Goal: Task Accomplishment & Management: Manage account settings

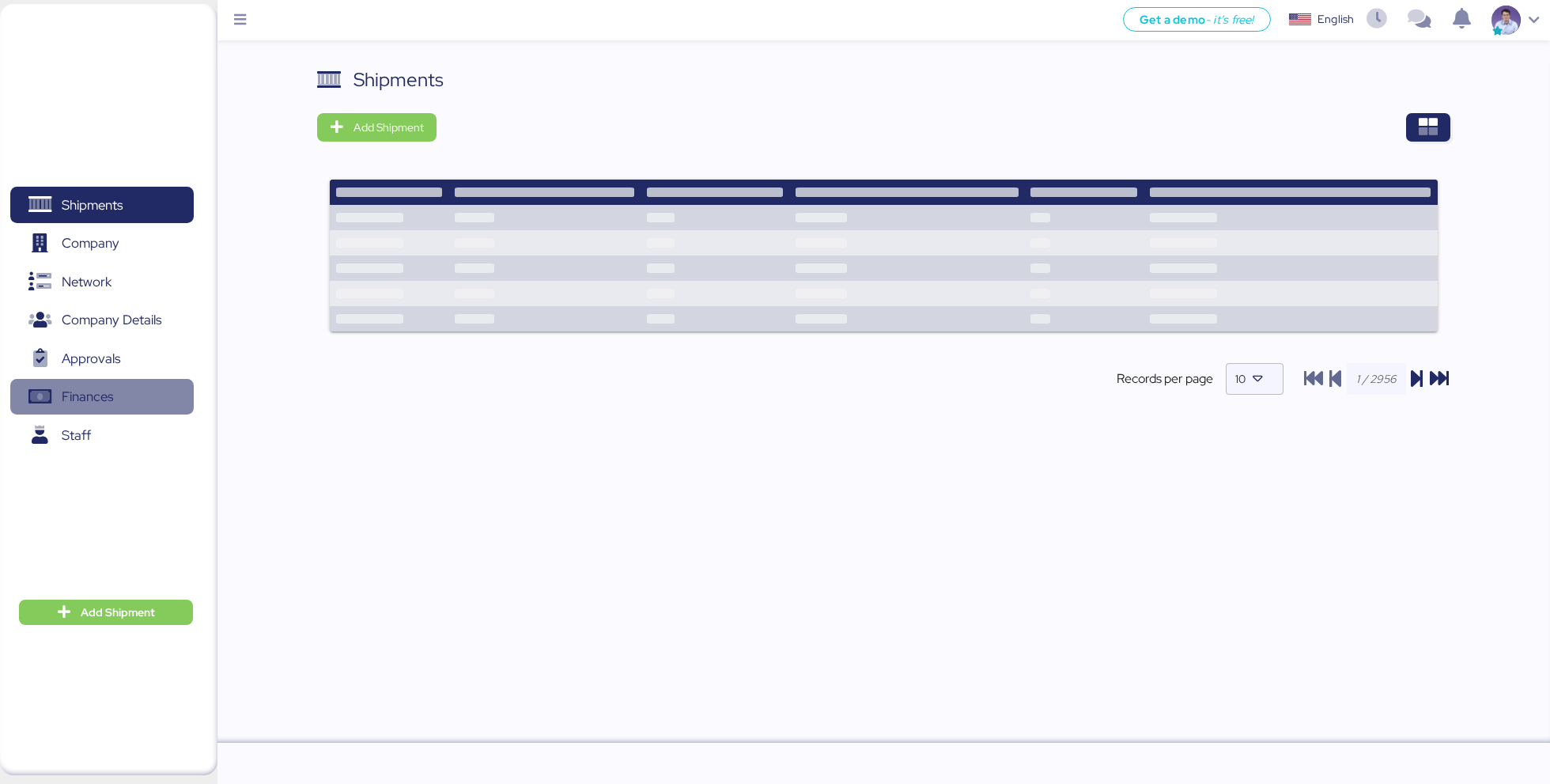
click at [97, 388] on span "Finances" at bounding box center [87, 396] width 51 height 23
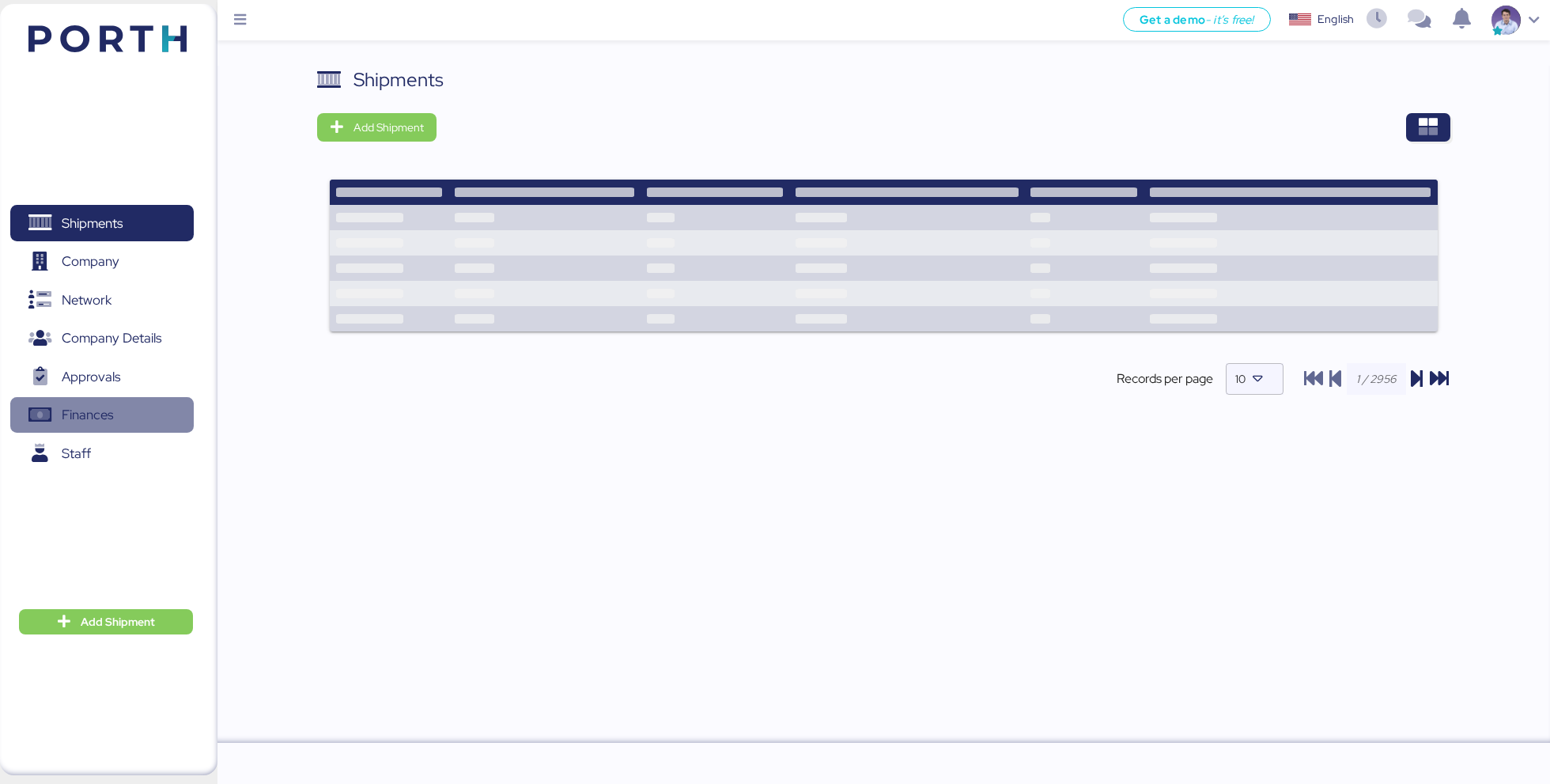
click at [111, 404] on span "Finances" at bounding box center [87, 415] width 51 height 23
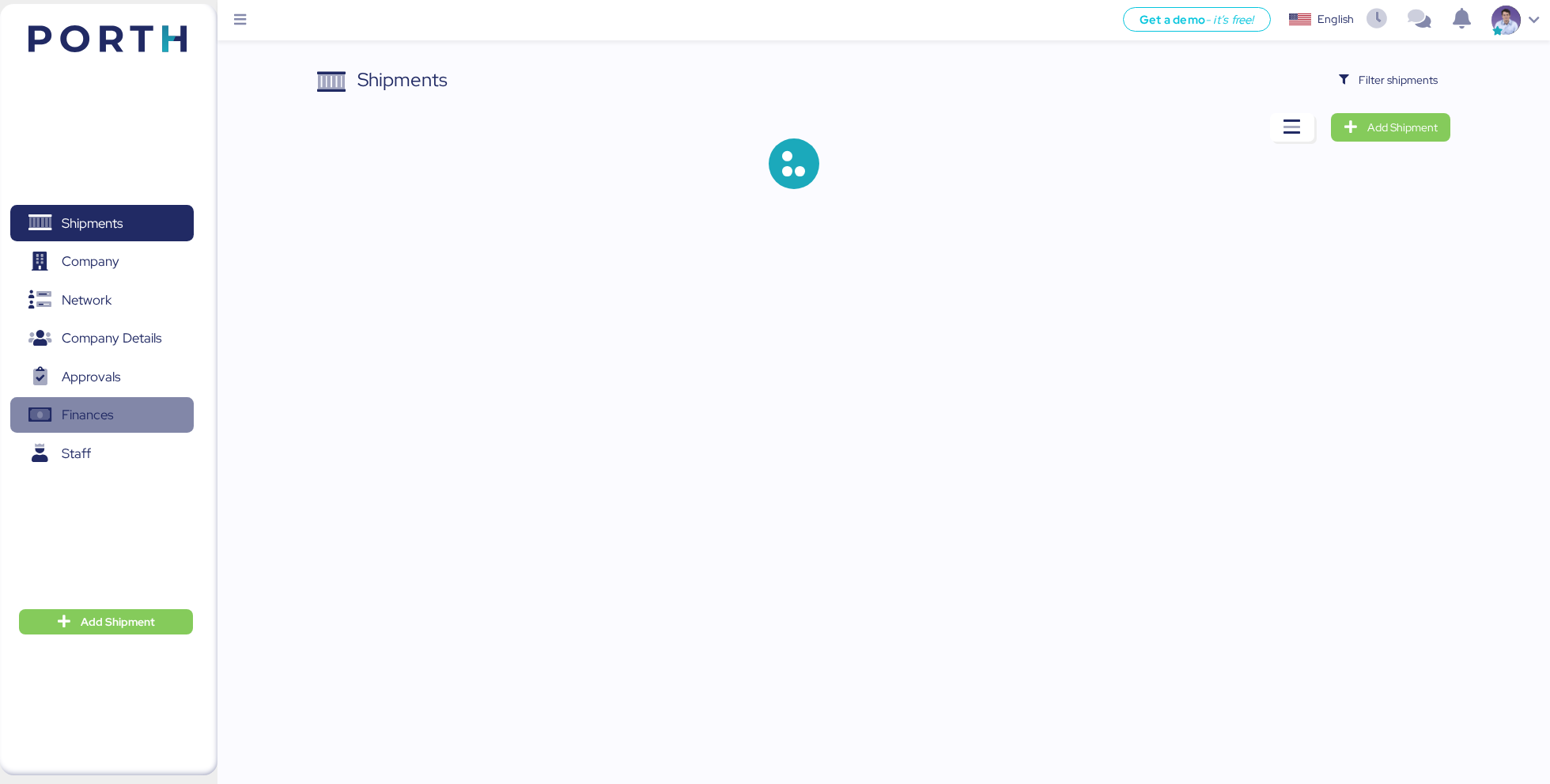
click at [105, 410] on span "Finances" at bounding box center [87, 415] width 51 height 23
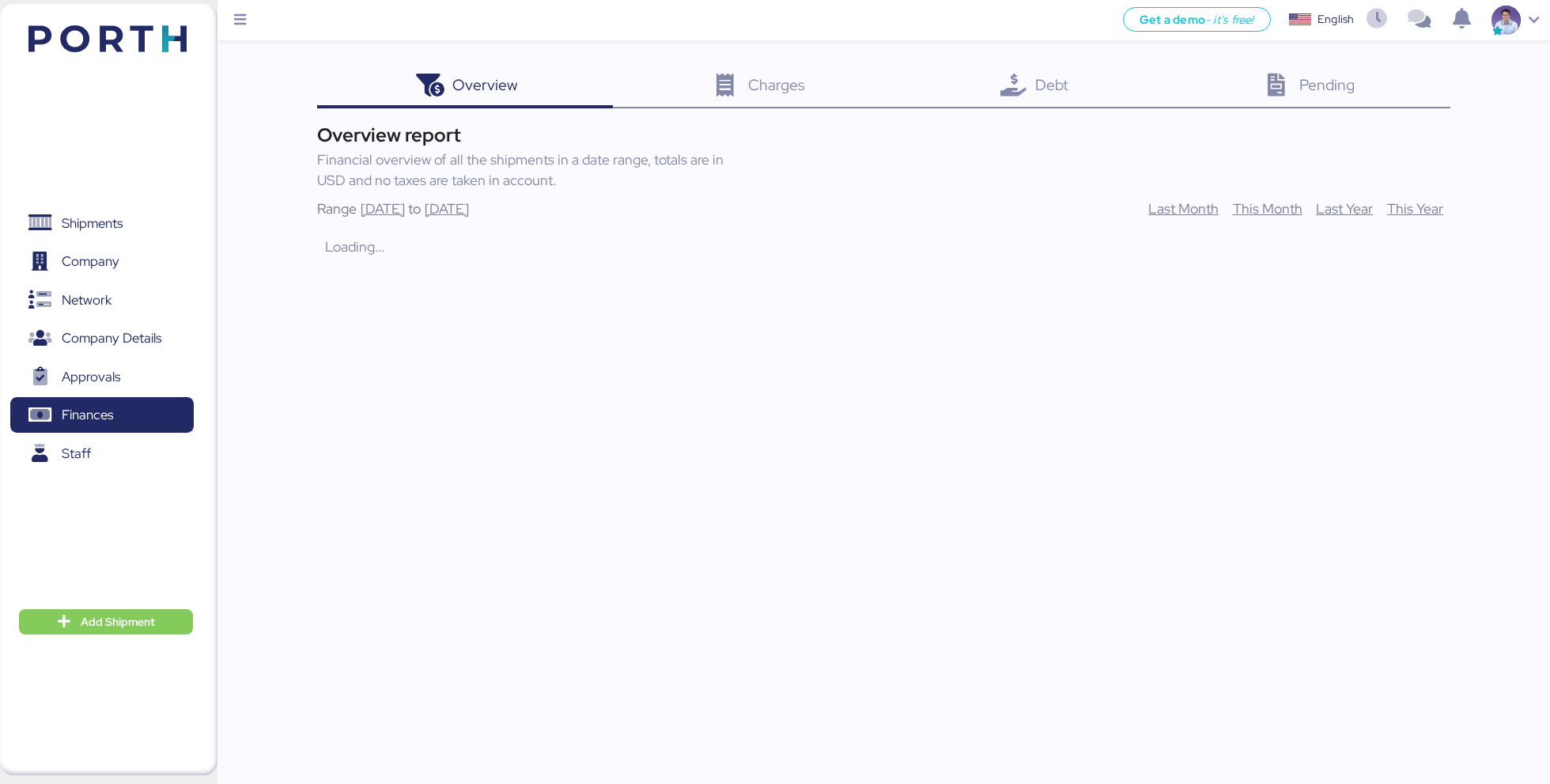
click at [999, 93] on icon at bounding box center [1012, 86] width 34 height 23
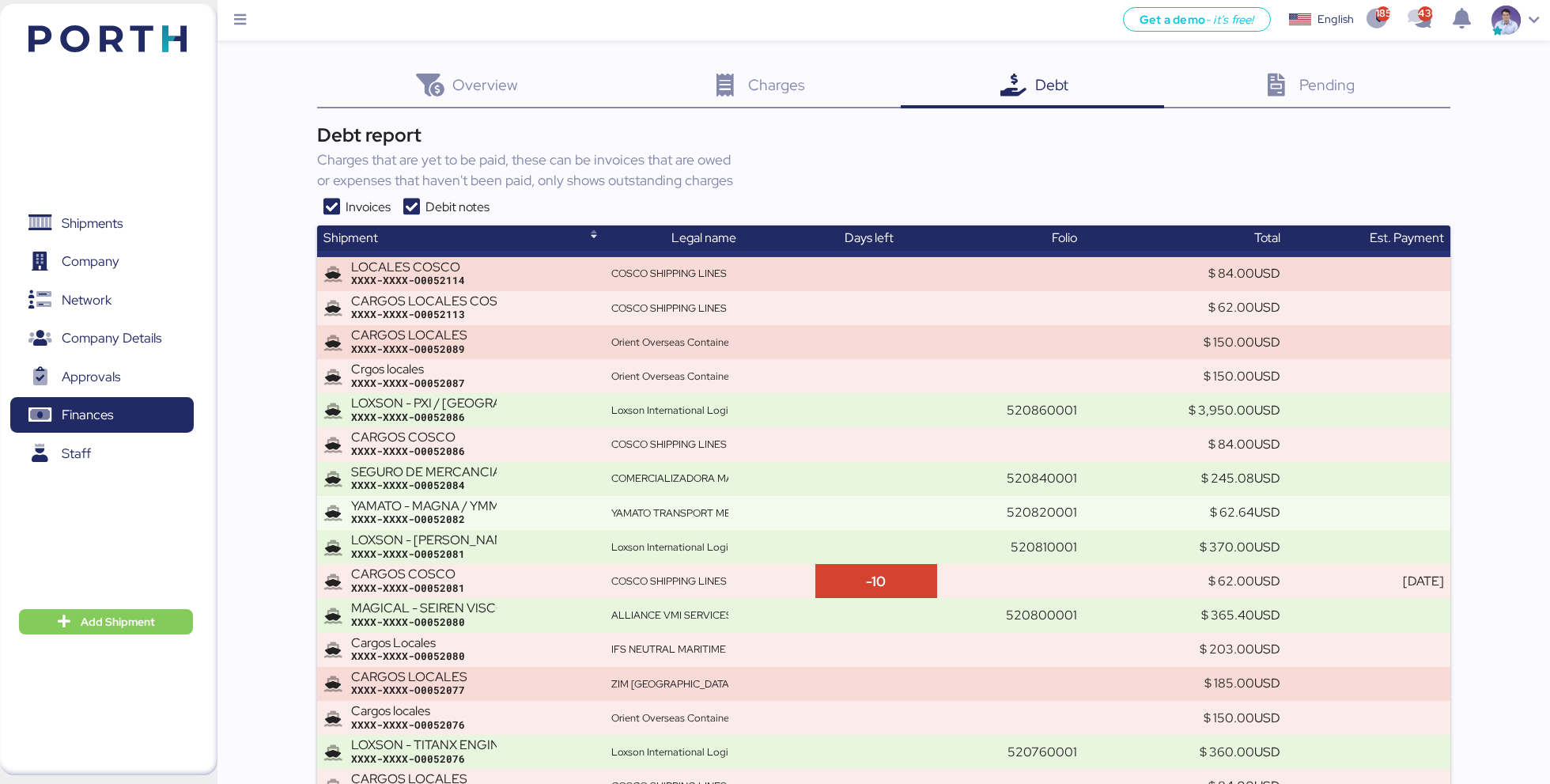
scroll to position [12733, 0]
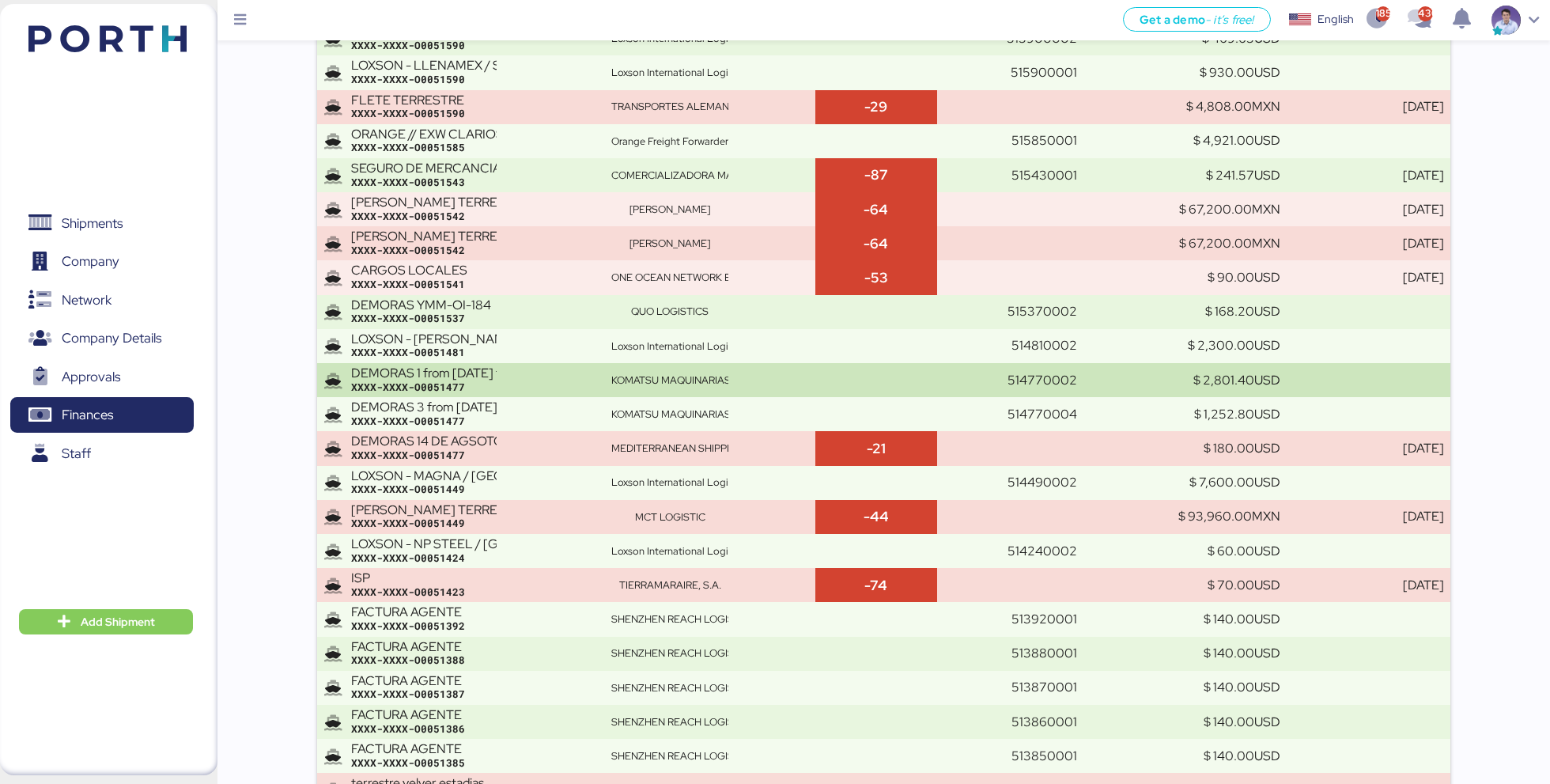
click at [666, 372] on td "KOMATSU MAQUINARIAS [GEOGRAPHIC_DATA]" at bounding box center [710, 380] width 209 height 34
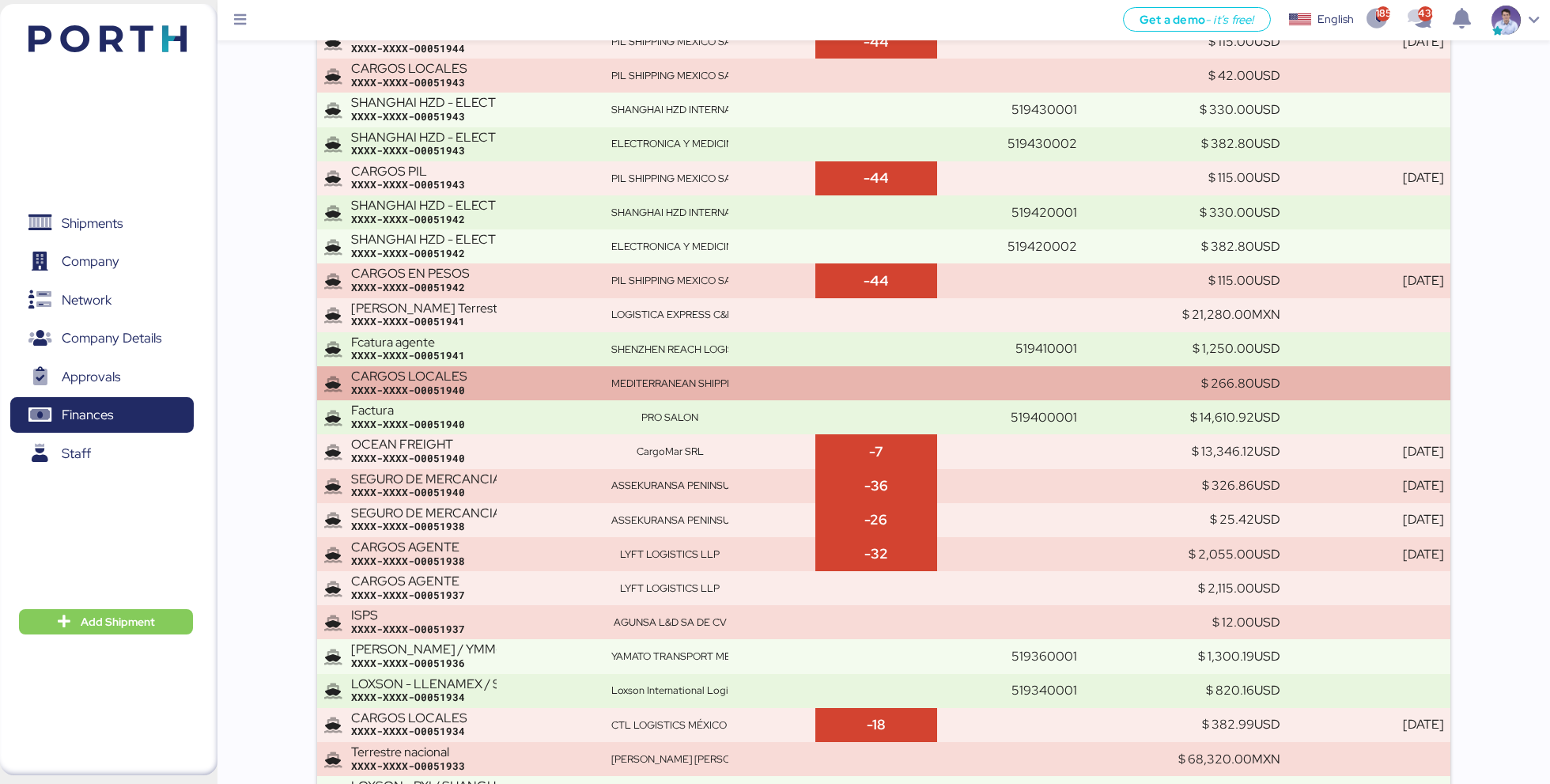
click at [484, 371] on div "CARGOS LOCALES" at bounding box center [424, 376] width 145 height 15
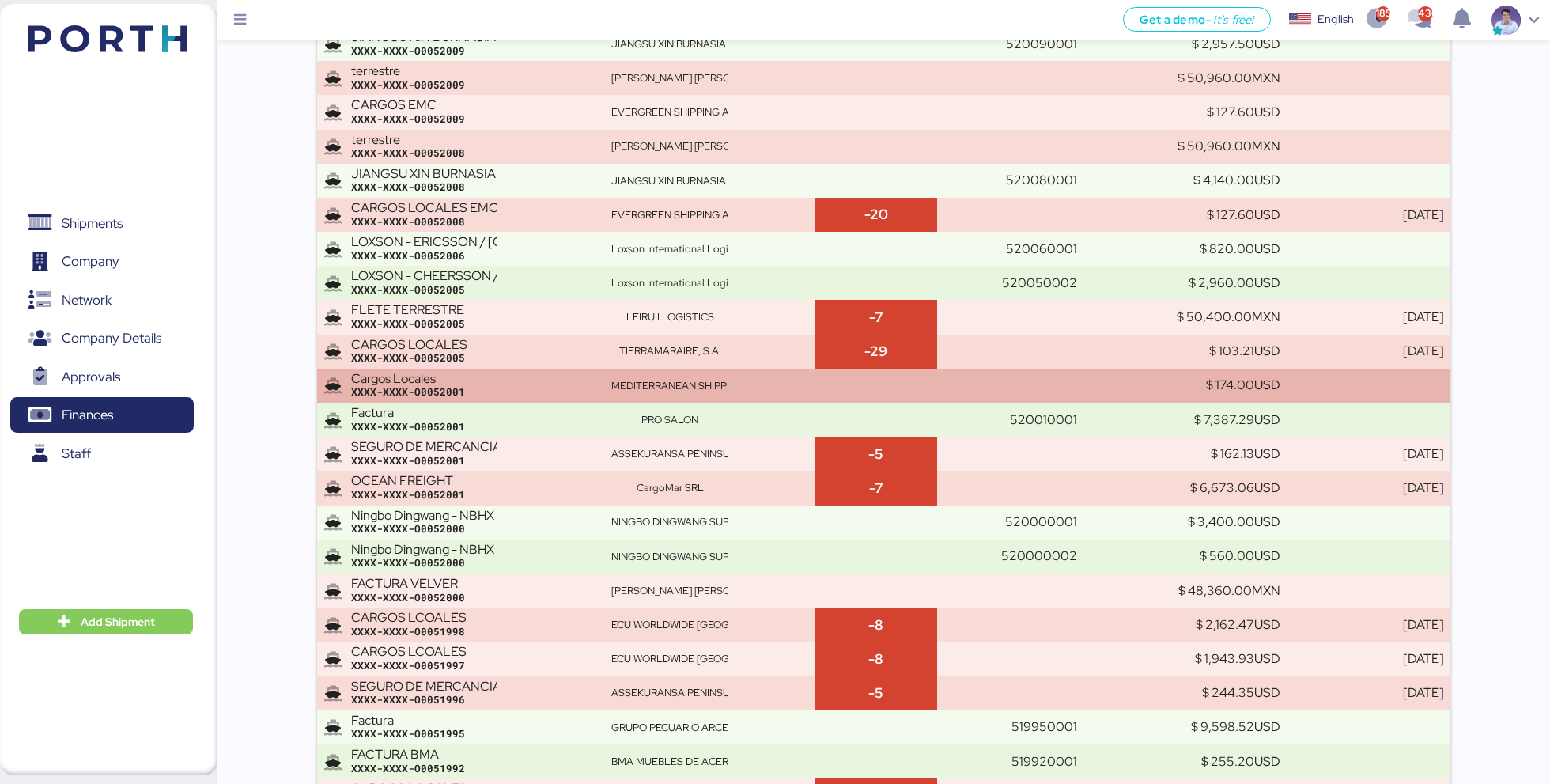
click at [556, 395] on div "XXXX-XXXX-O0052001" at bounding box center [474, 392] width 247 height 15
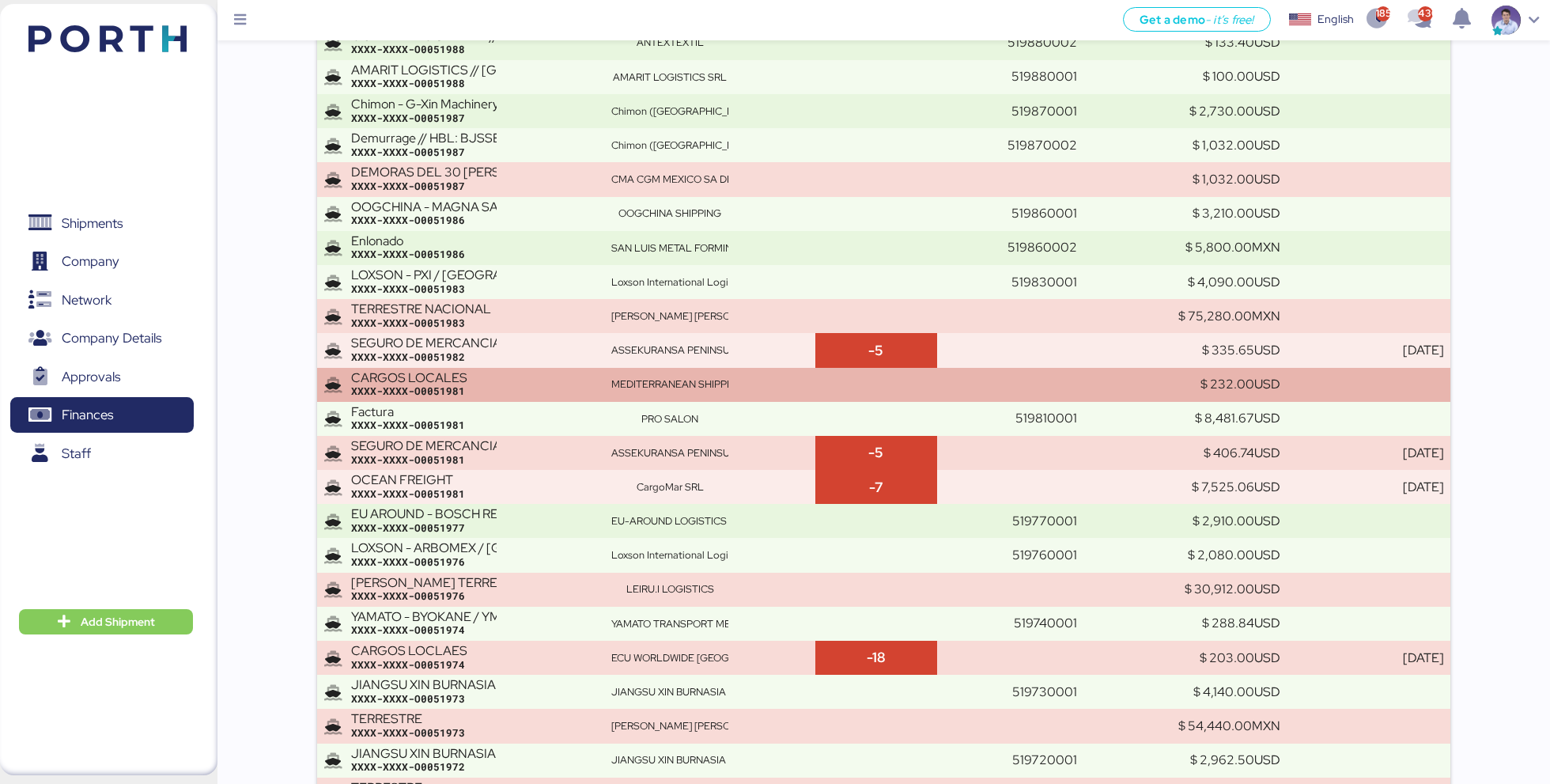
click at [501, 397] on div "XXXX-XXXX-O0051981" at bounding box center [474, 392] width 247 height 15
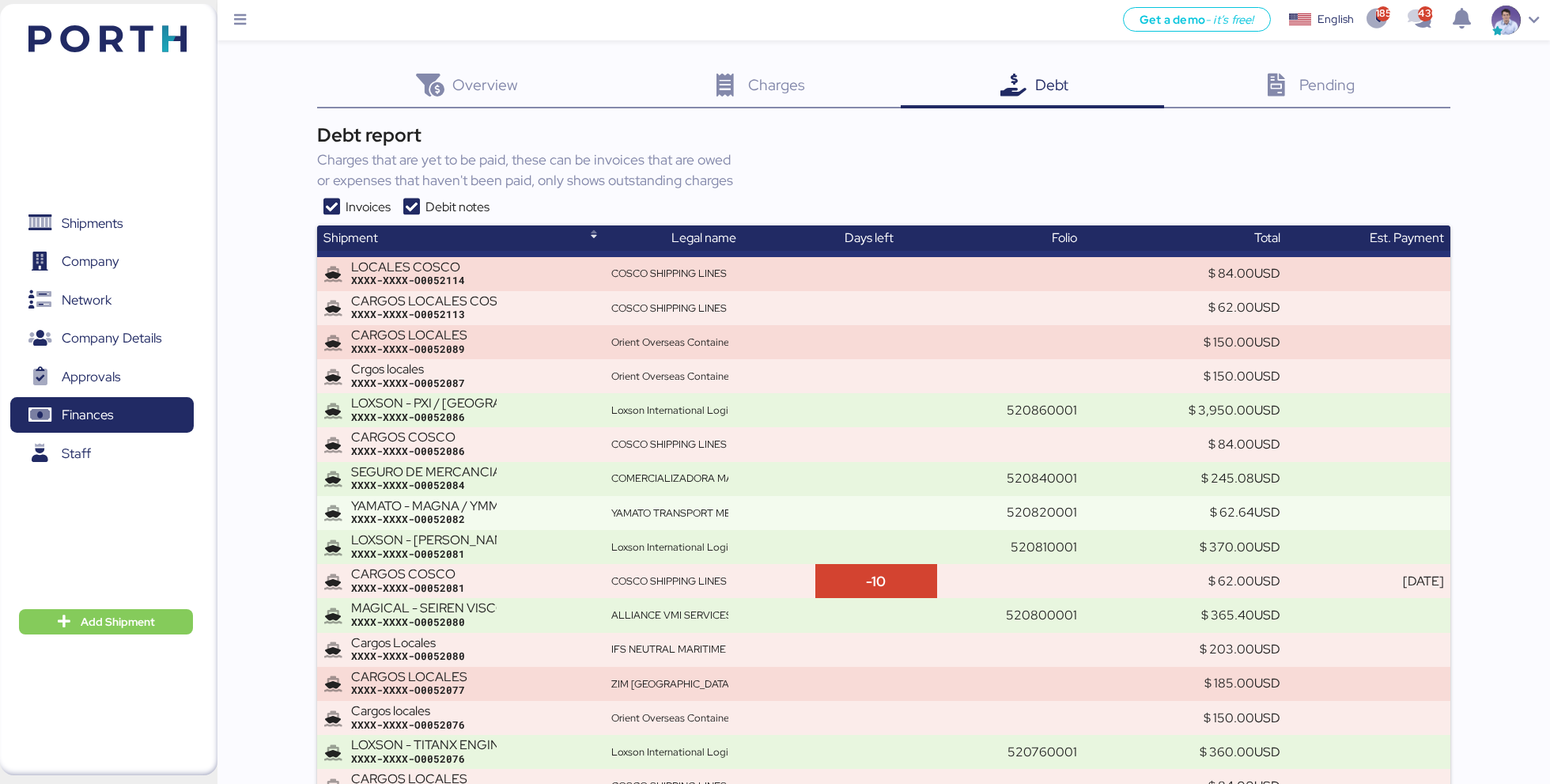
scroll to position [1561, 0]
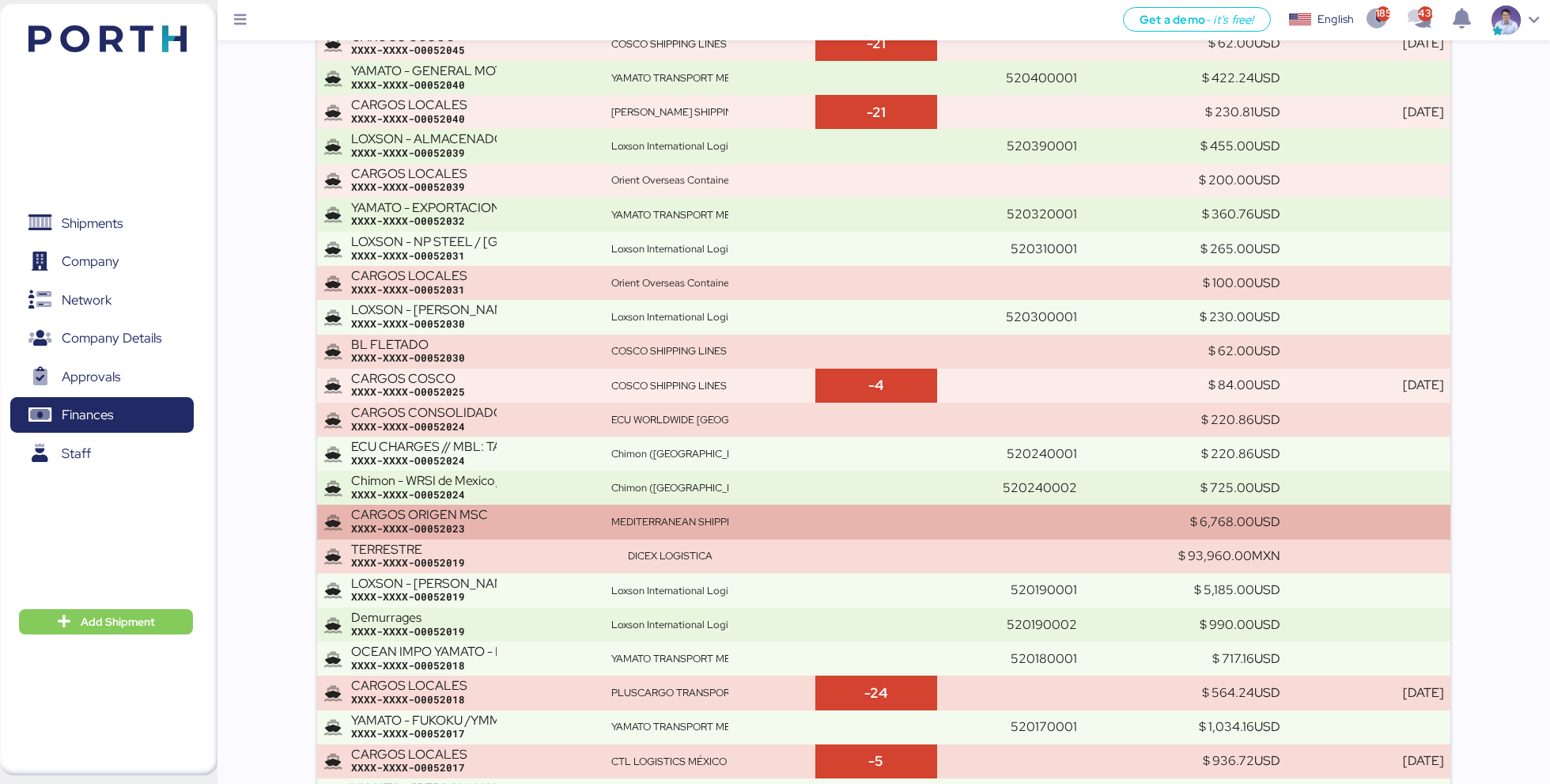
click at [480, 509] on div "CARGOS ORIGEN MSC" at bounding box center [424, 515] width 145 height 15
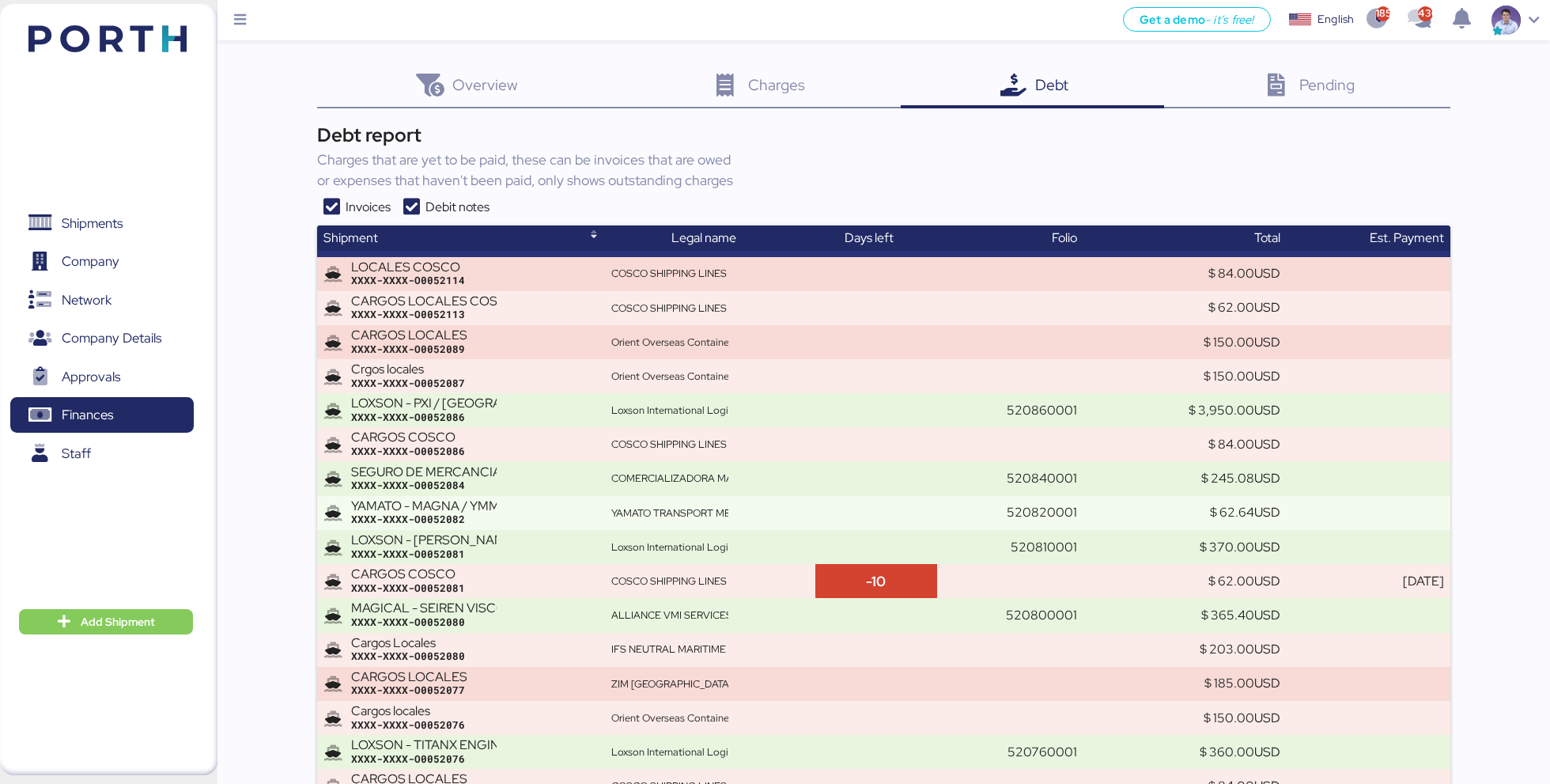
scroll to position [571, 0]
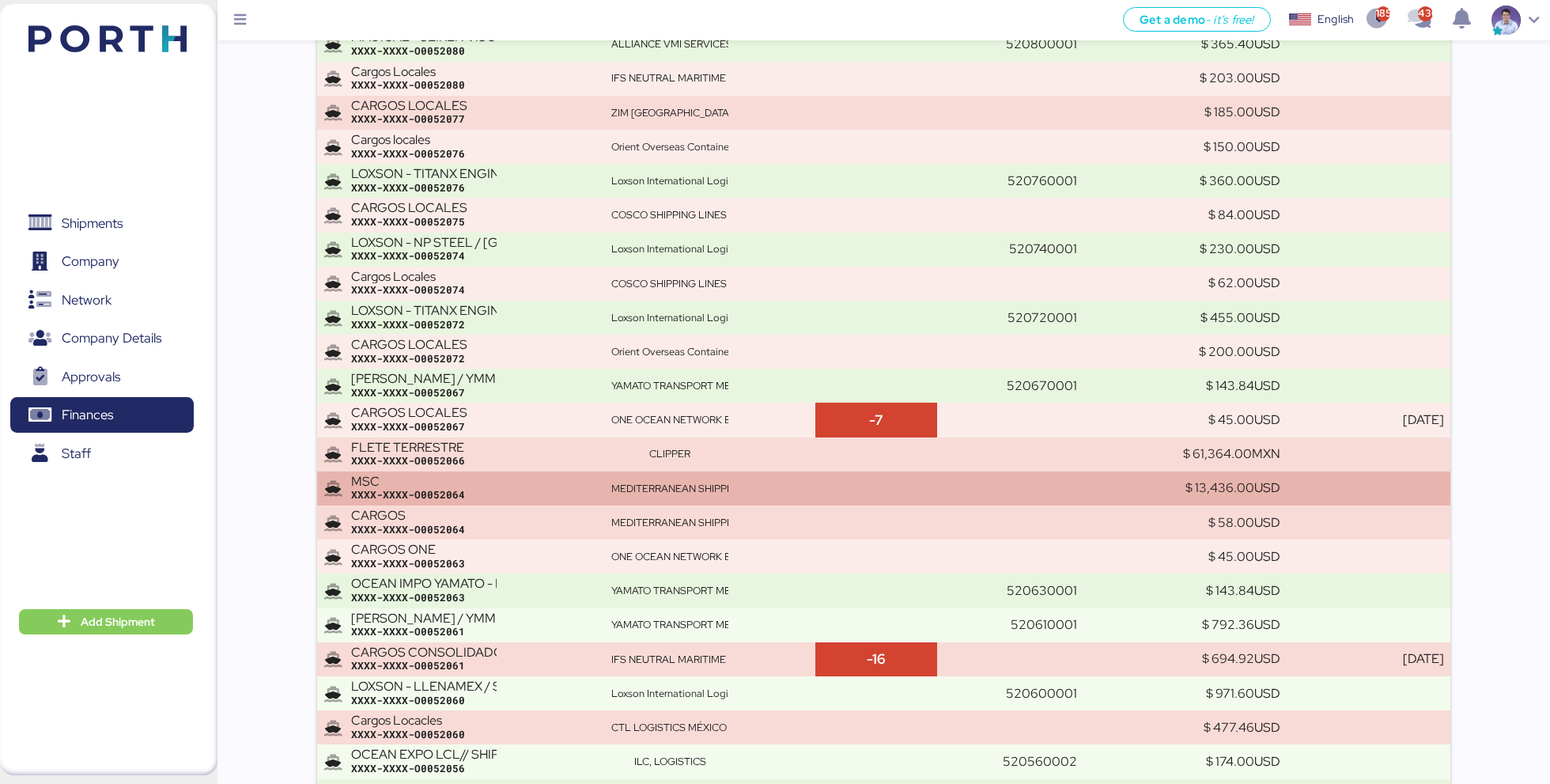
click at [569, 496] on div "XXXX-XXXX-O0052064" at bounding box center [474, 494] width 247 height 15
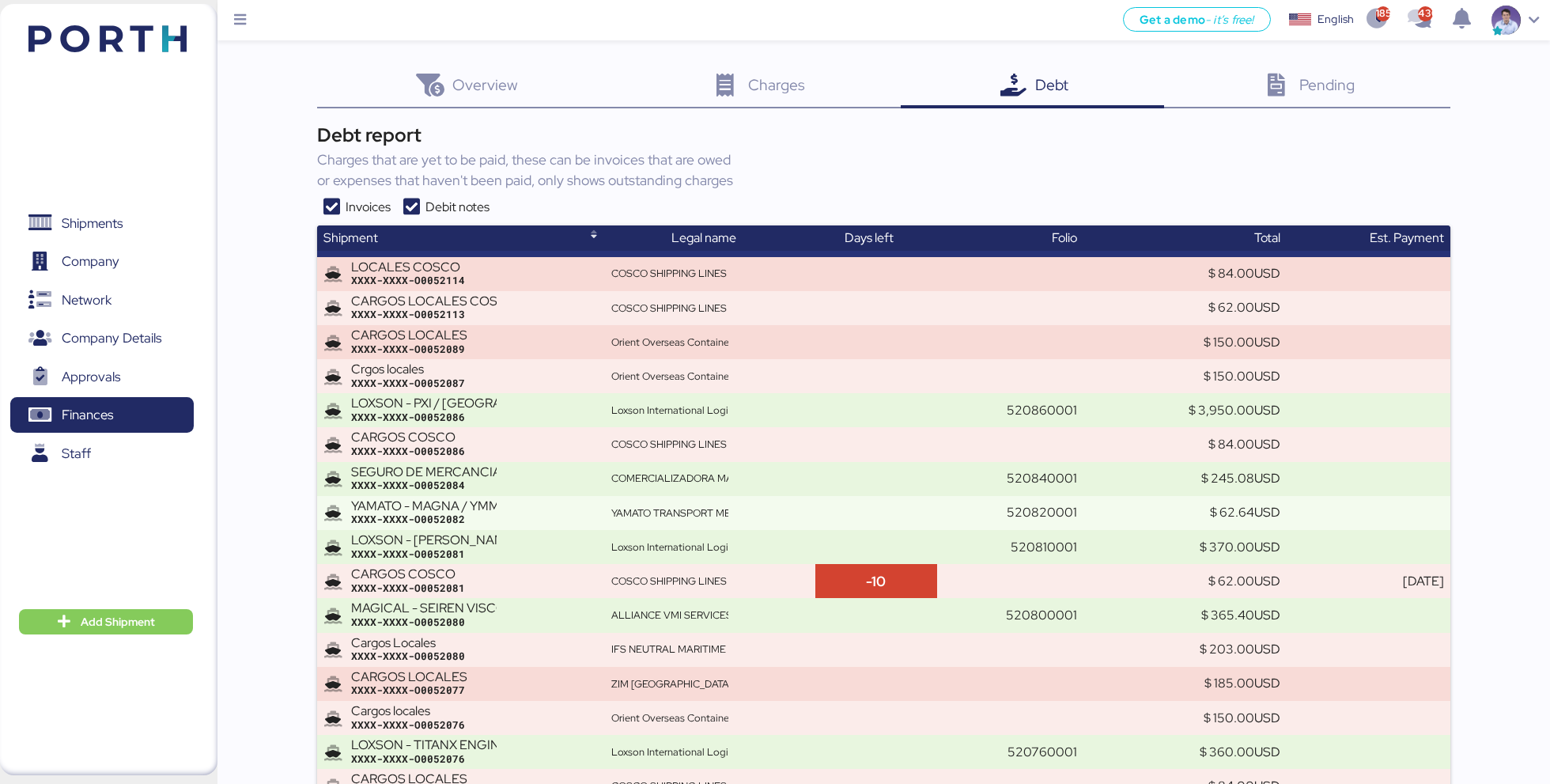
scroll to position [7814, 0]
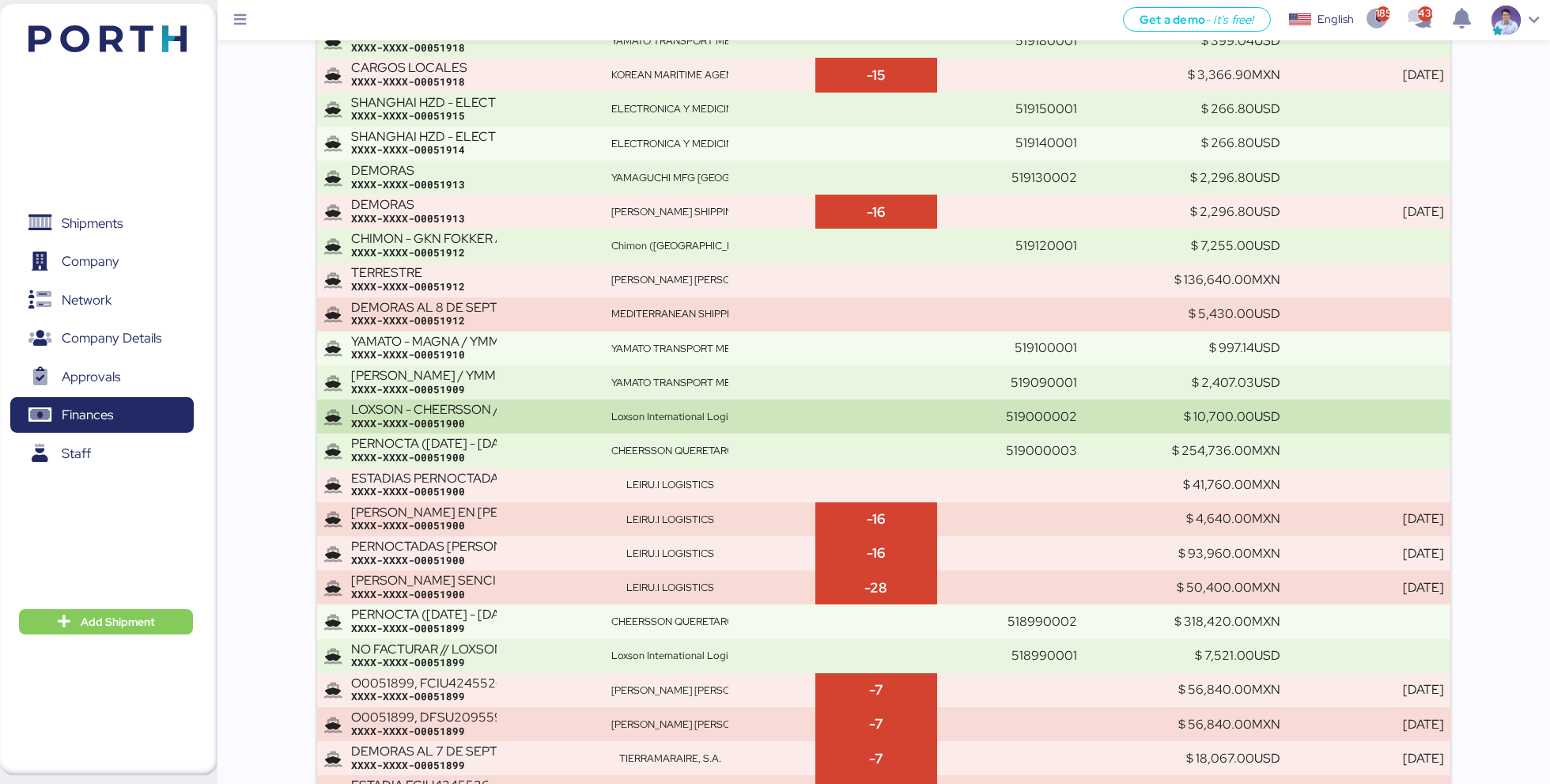
click at [639, 423] on div "Loxson International Logistics" at bounding box center [670, 417] width 116 height 15
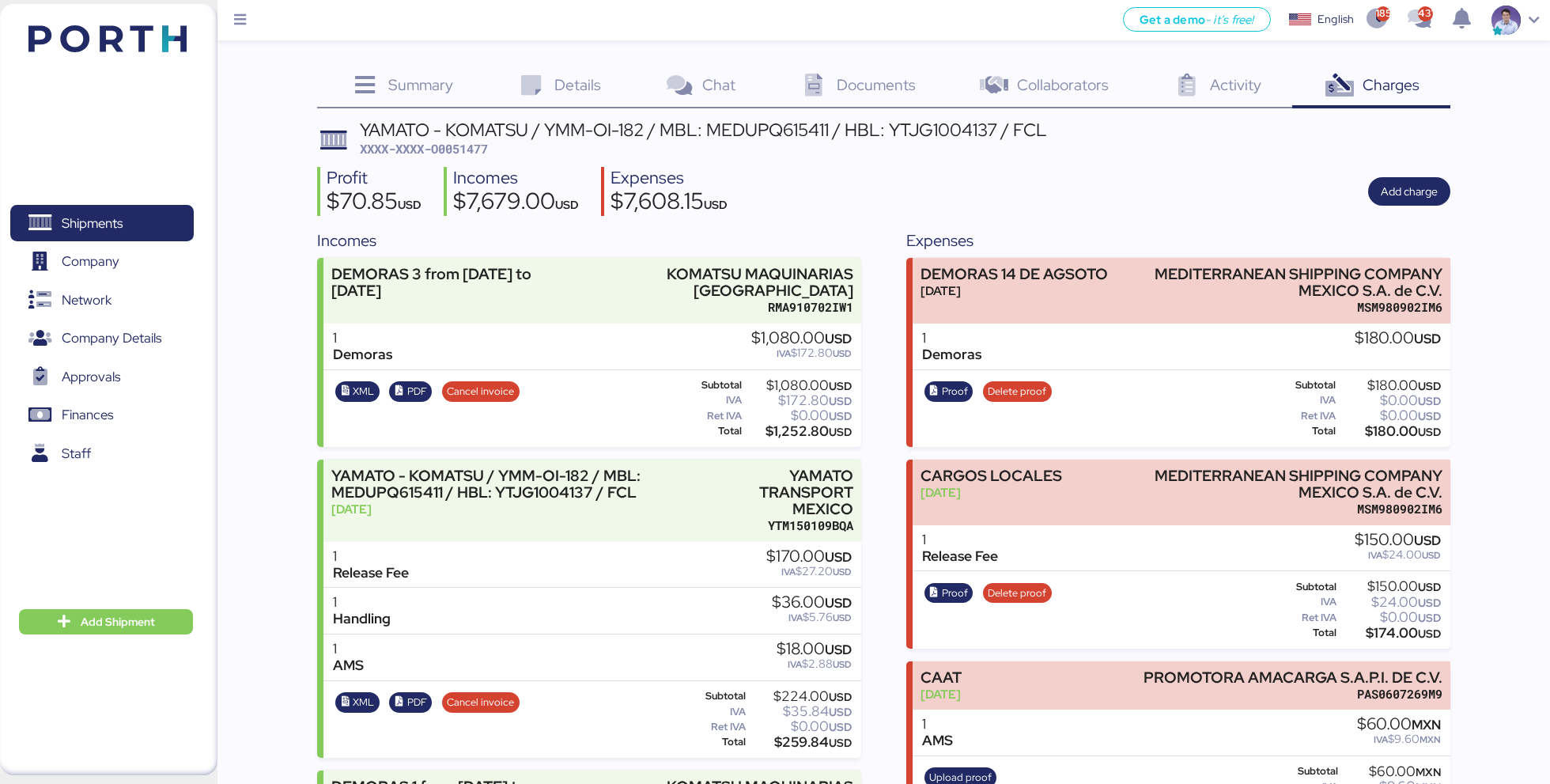
click at [852, 174] on div "Profit $70.85 USD Incomes $7,679.00 USD Expenses $7,608.15 USD Add charge" at bounding box center [883, 191] width 1132 height 49
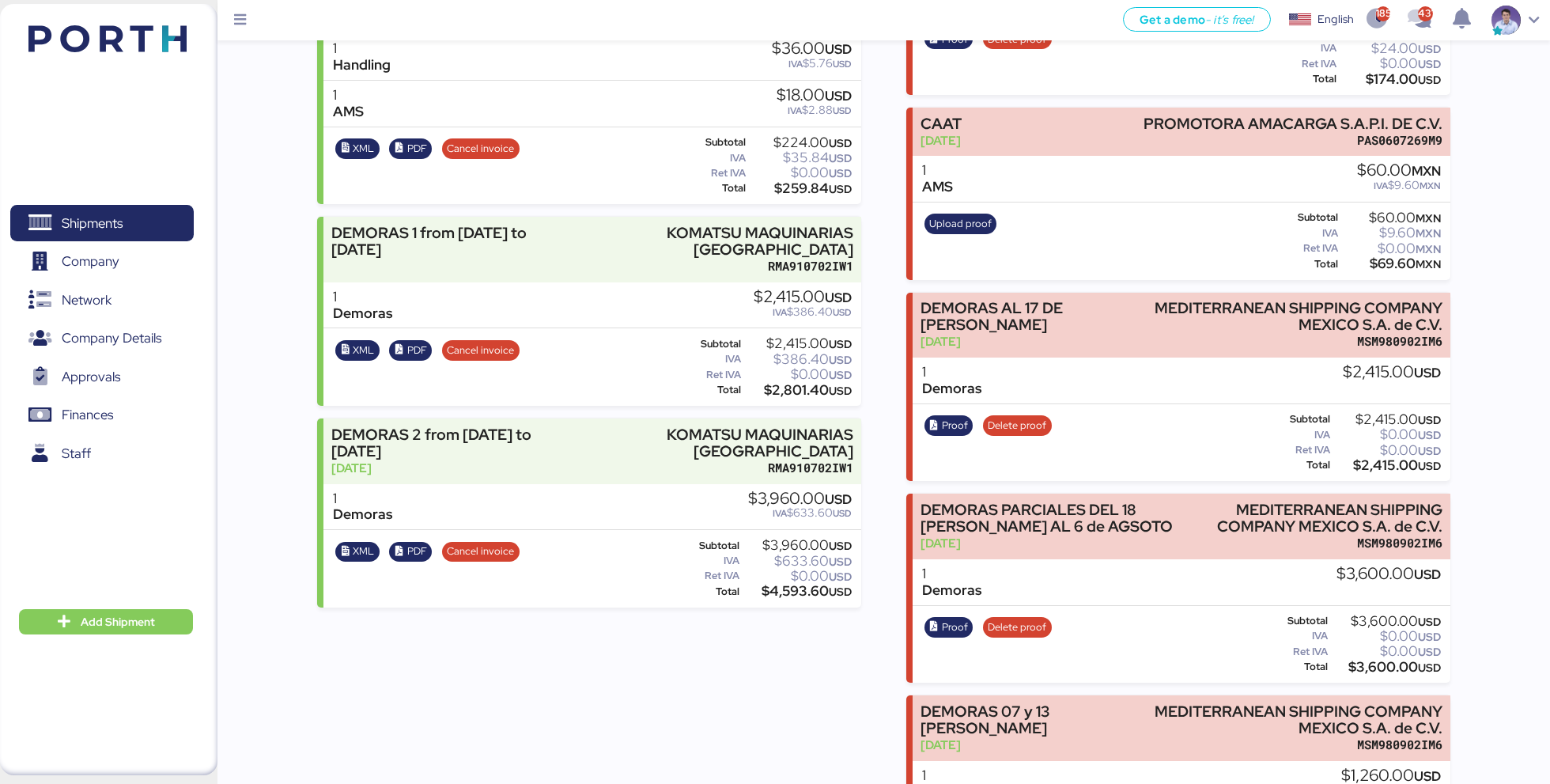
scroll to position [555, 0]
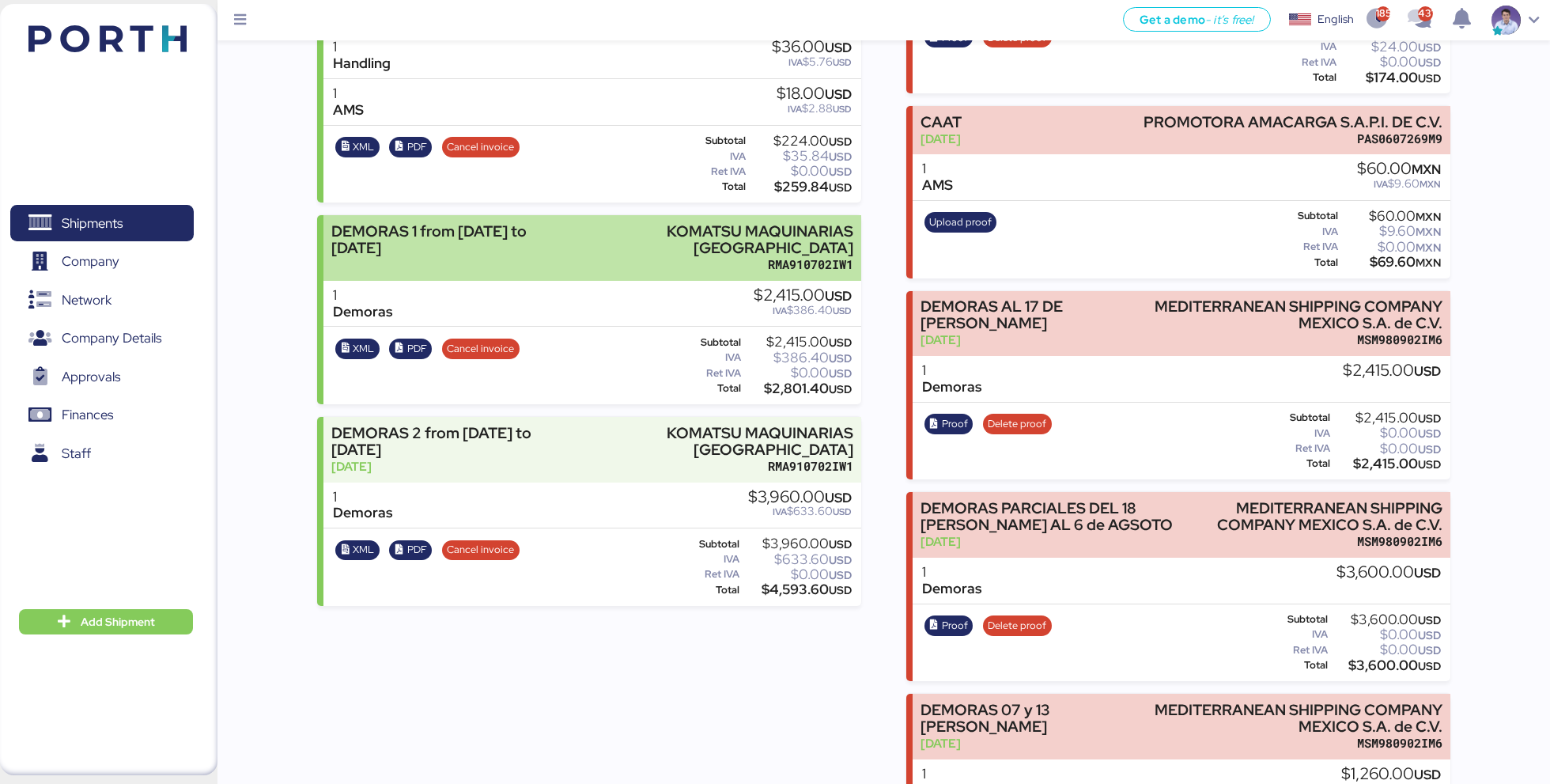
click at [758, 250] on div "KOMATSU MAQUINARIAS [GEOGRAPHIC_DATA]" at bounding box center [703, 239] width 301 height 33
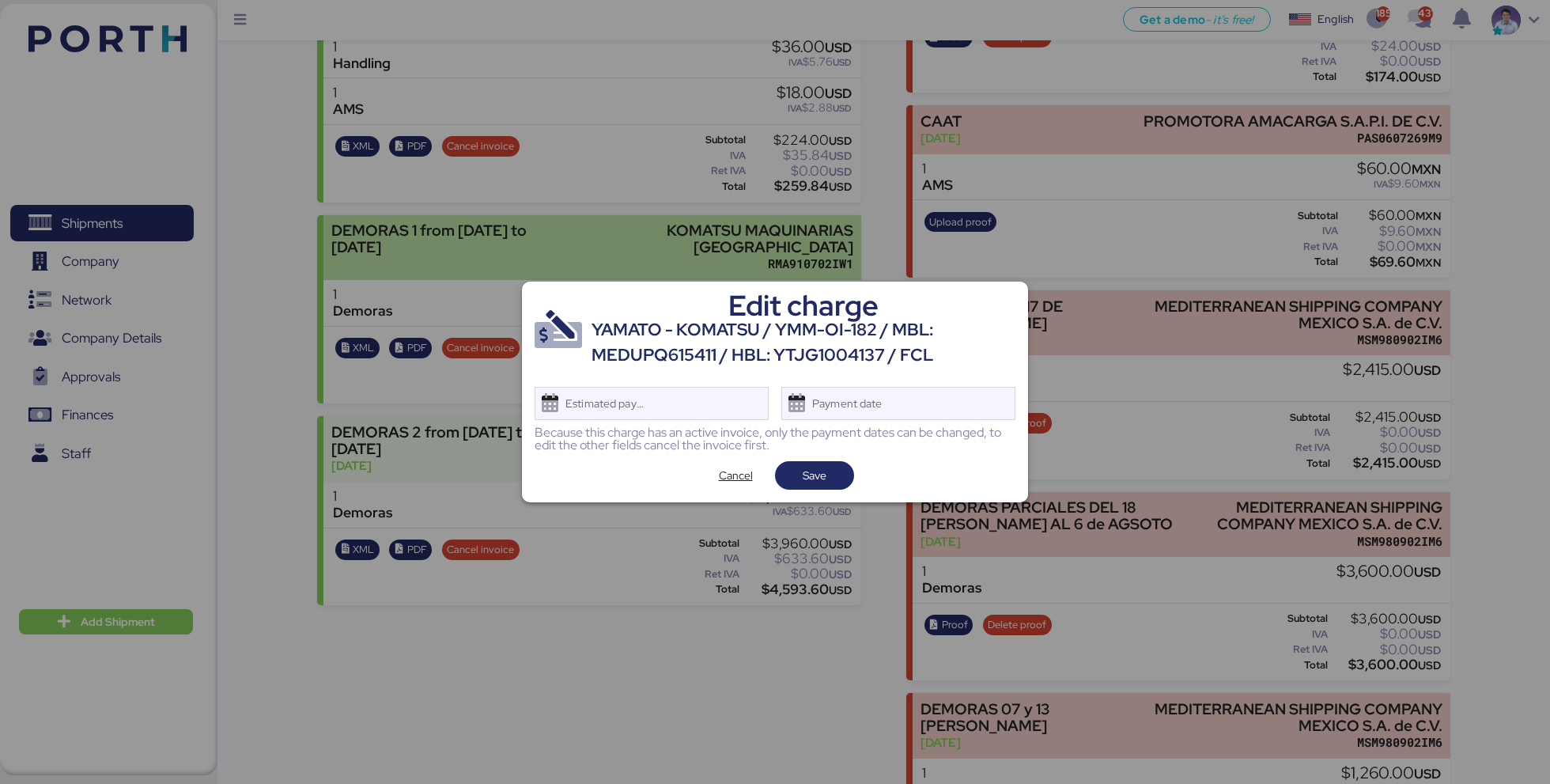
scroll to position [0, 0]
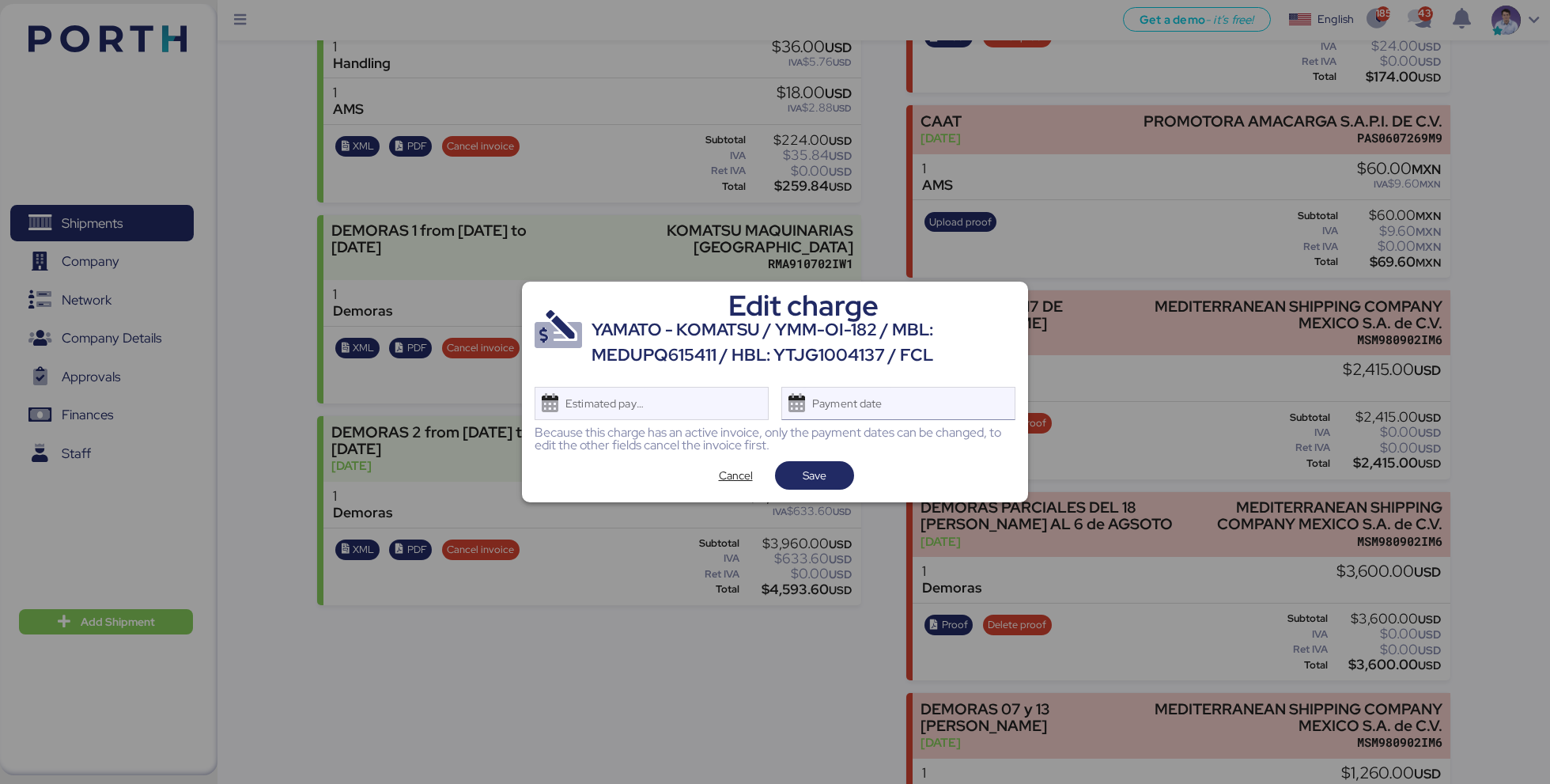
click at [886, 416] on div "Payment date" at bounding box center [848, 403] width 94 height 32
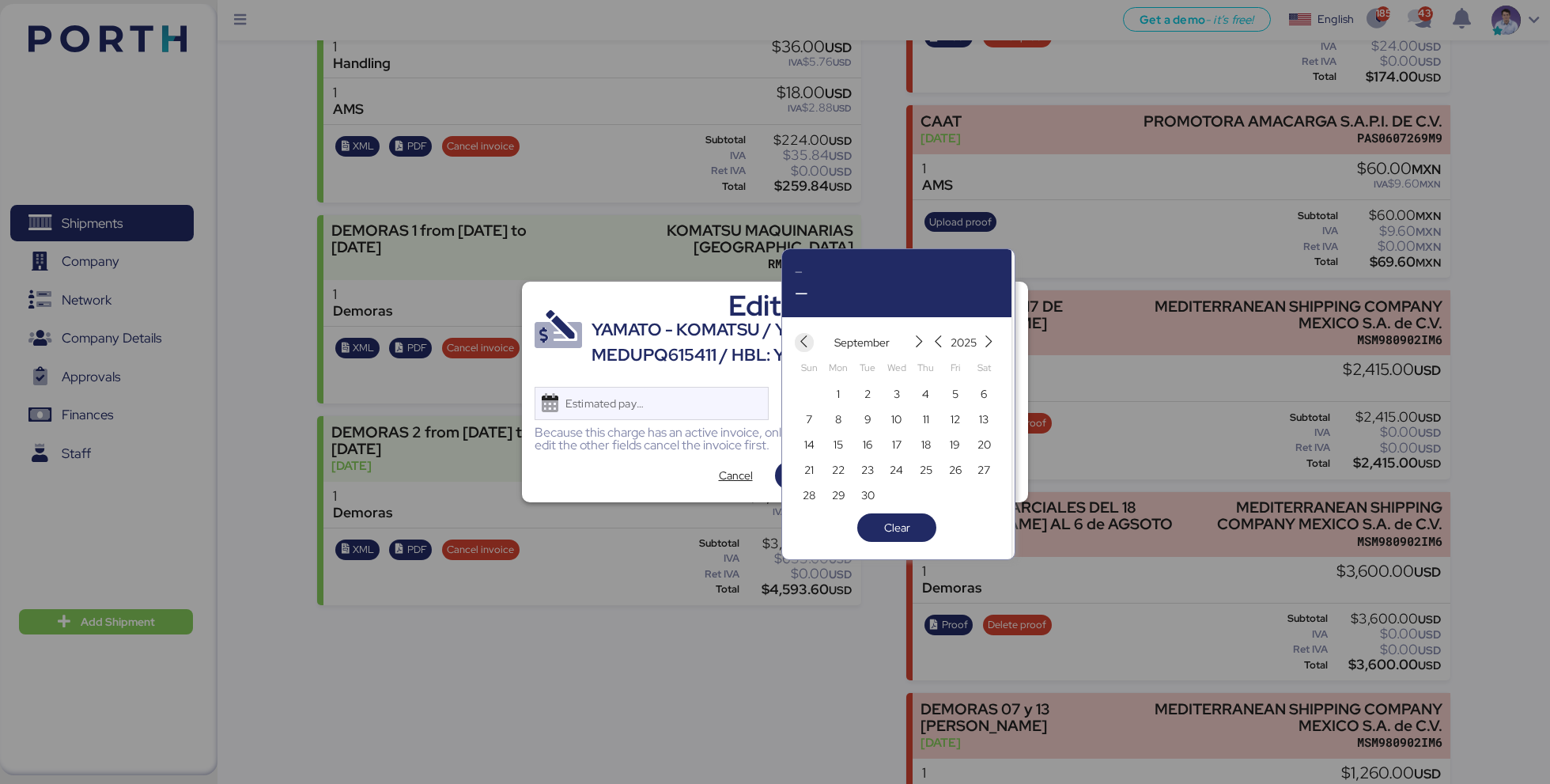
click at [809, 336] on icon "button" at bounding box center [804, 342] width 14 height 14
click at [926, 499] on span "31" at bounding box center [927, 495] width 10 height 19
type input "Jul 31, 2025"
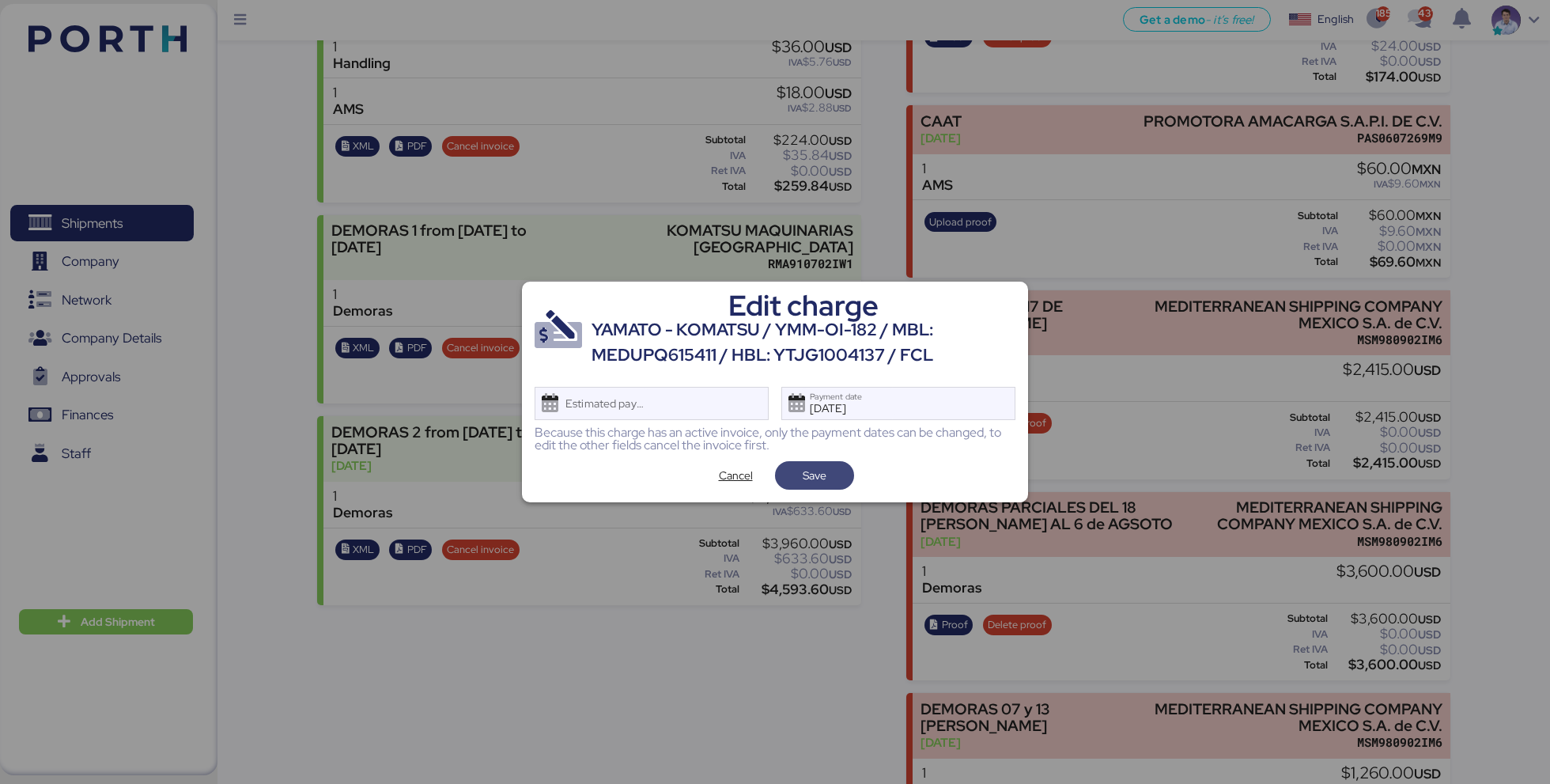
click at [832, 469] on span "Save" at bounding box center [814, 475] width 53 height 22
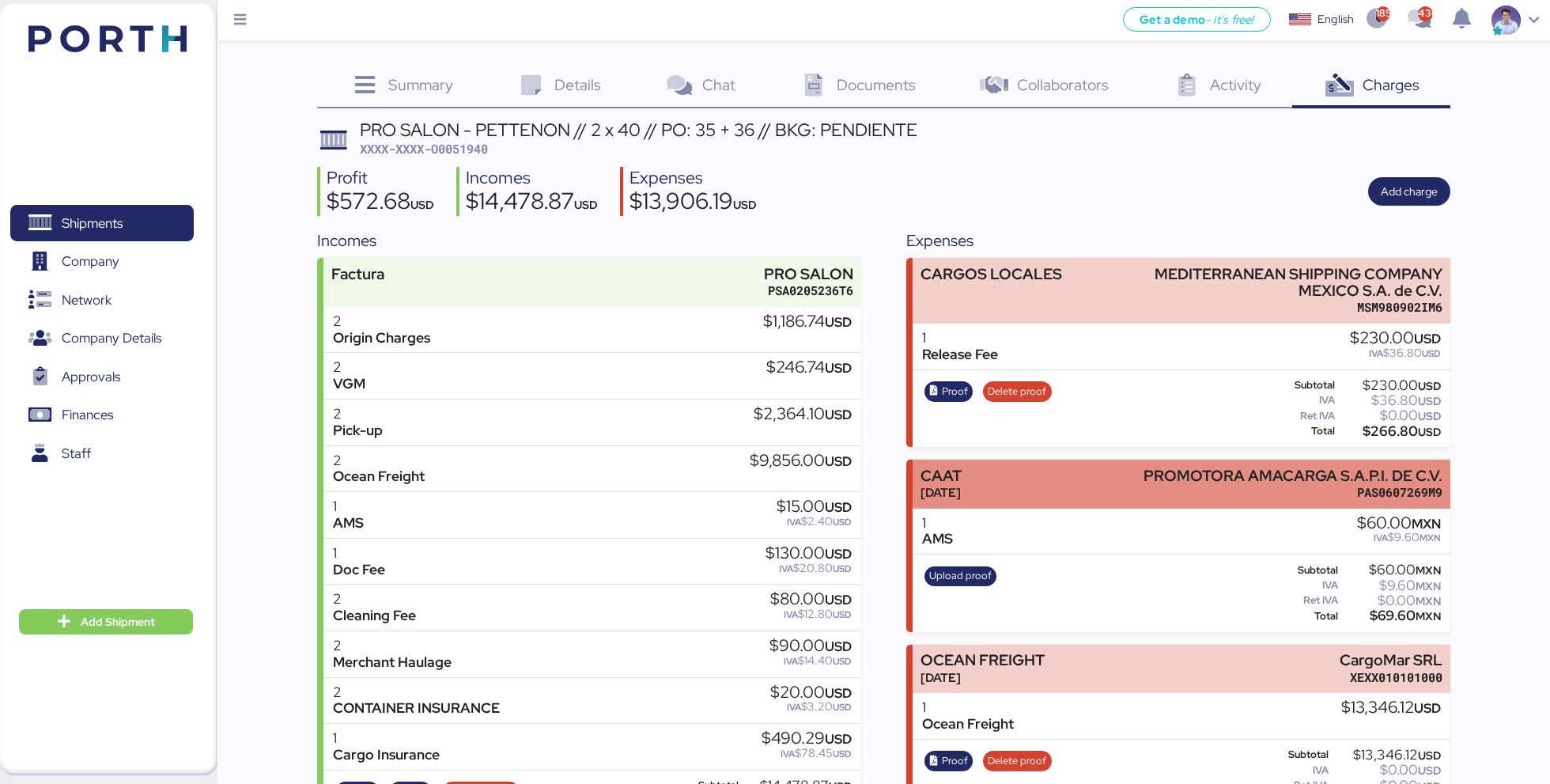
click at [1030, 487] on div "CAAT Aug 31, 2025 PROMOTORA AMACARGA S.A.P.I. DE C.V. PAS0607269M9" at bounding box center [1182, 484] width 537 height 48
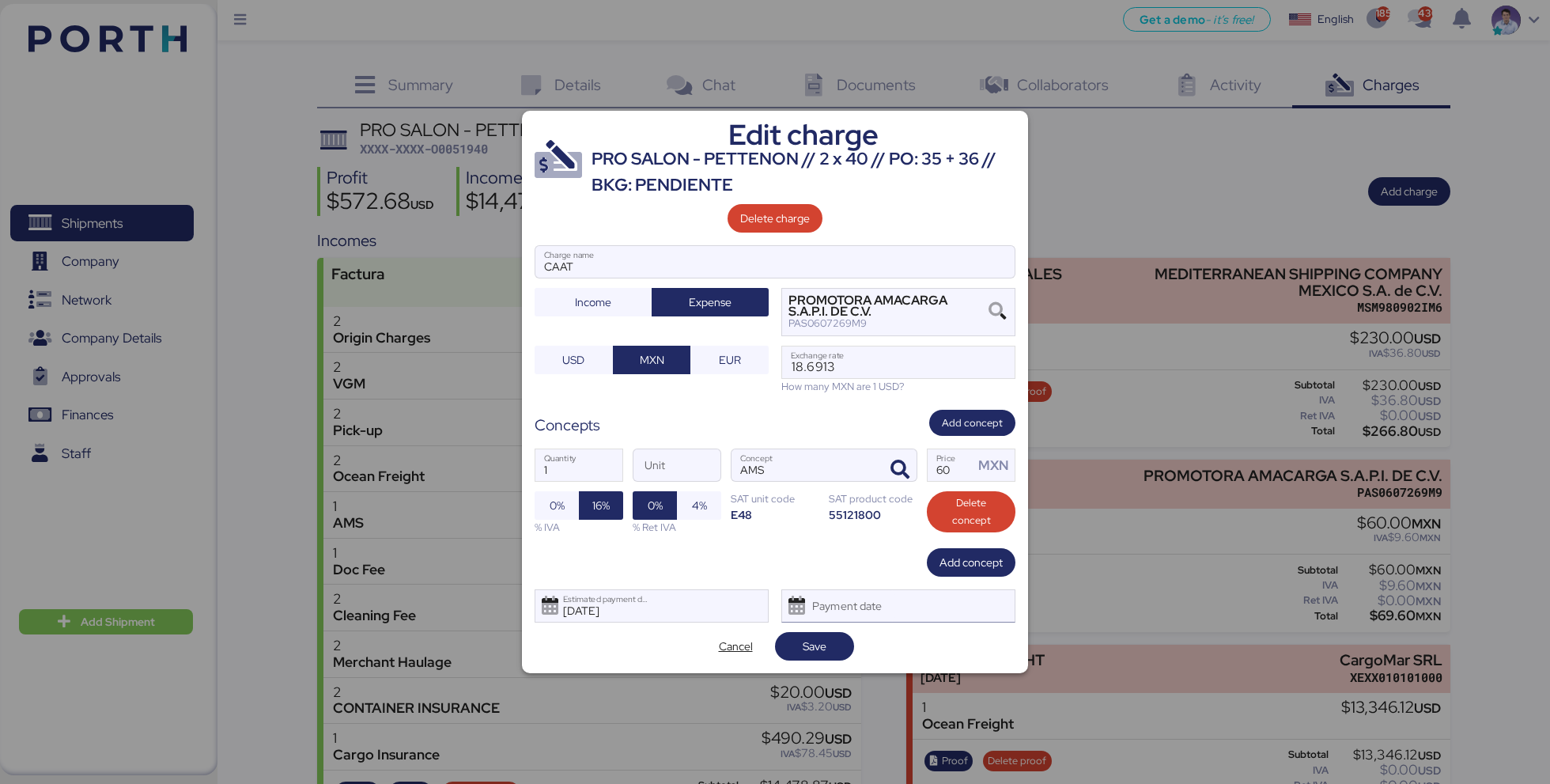
click at [874, 612] on div "Payment date" at bounding box center [848, 606] width 94 height 32
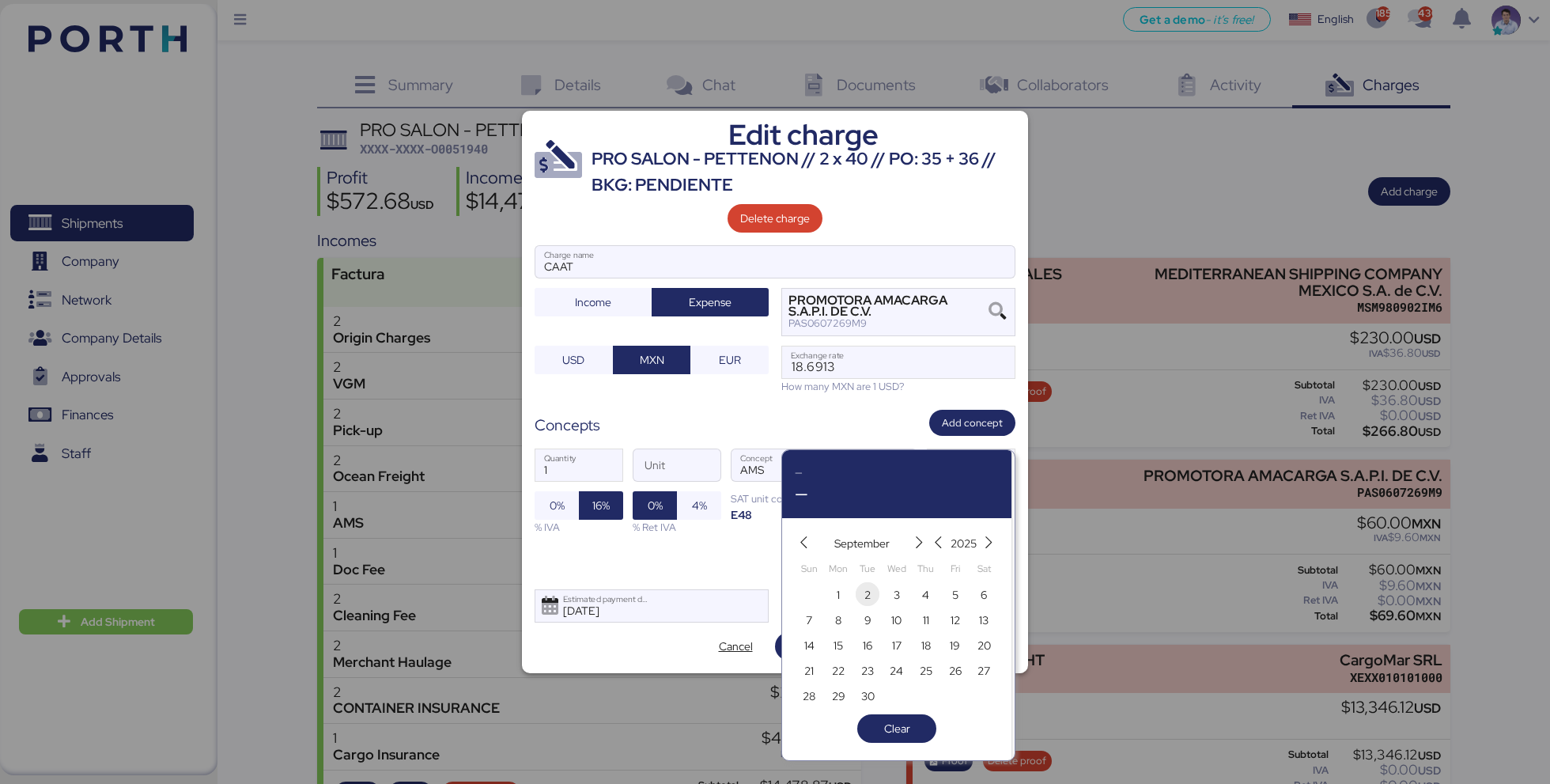
click at [870, 595] on span "2" at bounding box center [868, 595] width 7 height 19
type input "Sep 2, 2025"
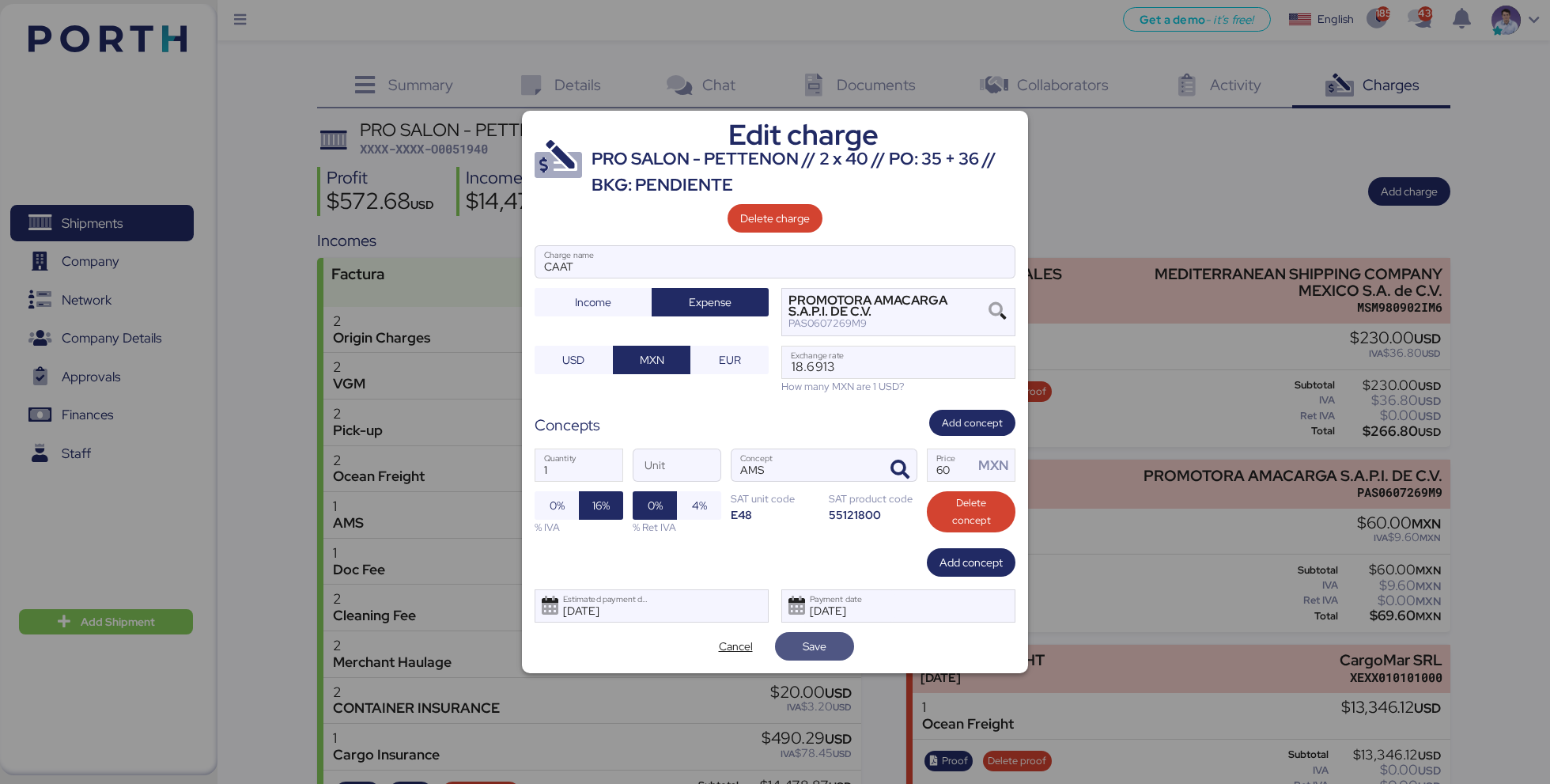
click at [848, 649] on span "Save" at bounding box center [815, 645] width 79 height 28
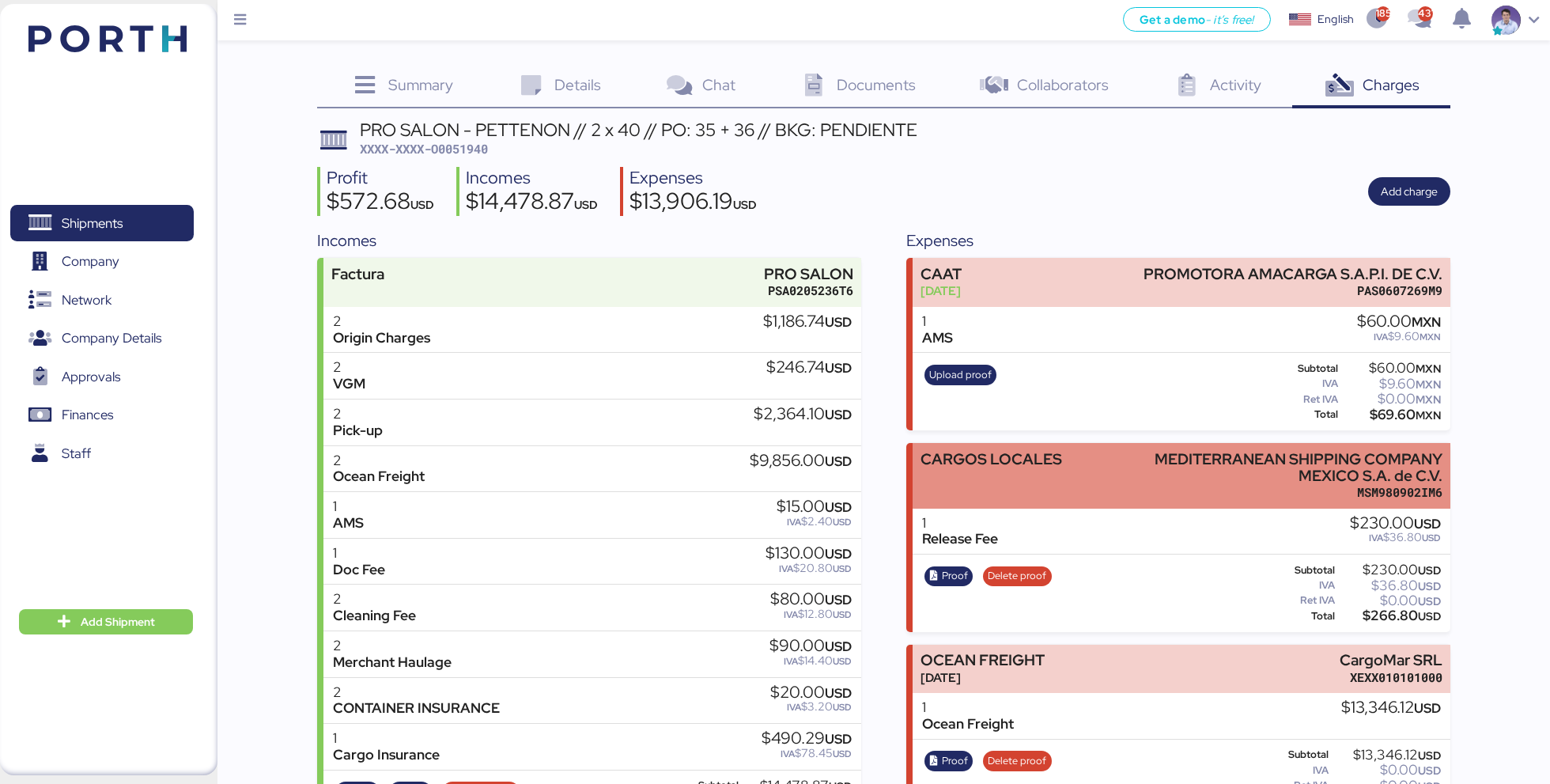
click at [1278, 457] on div "MEDITERRANEAN SHIPPING COMPANY MEXICO S.A. de C.V." at bounding box center [1285, 467] width 313 height 33
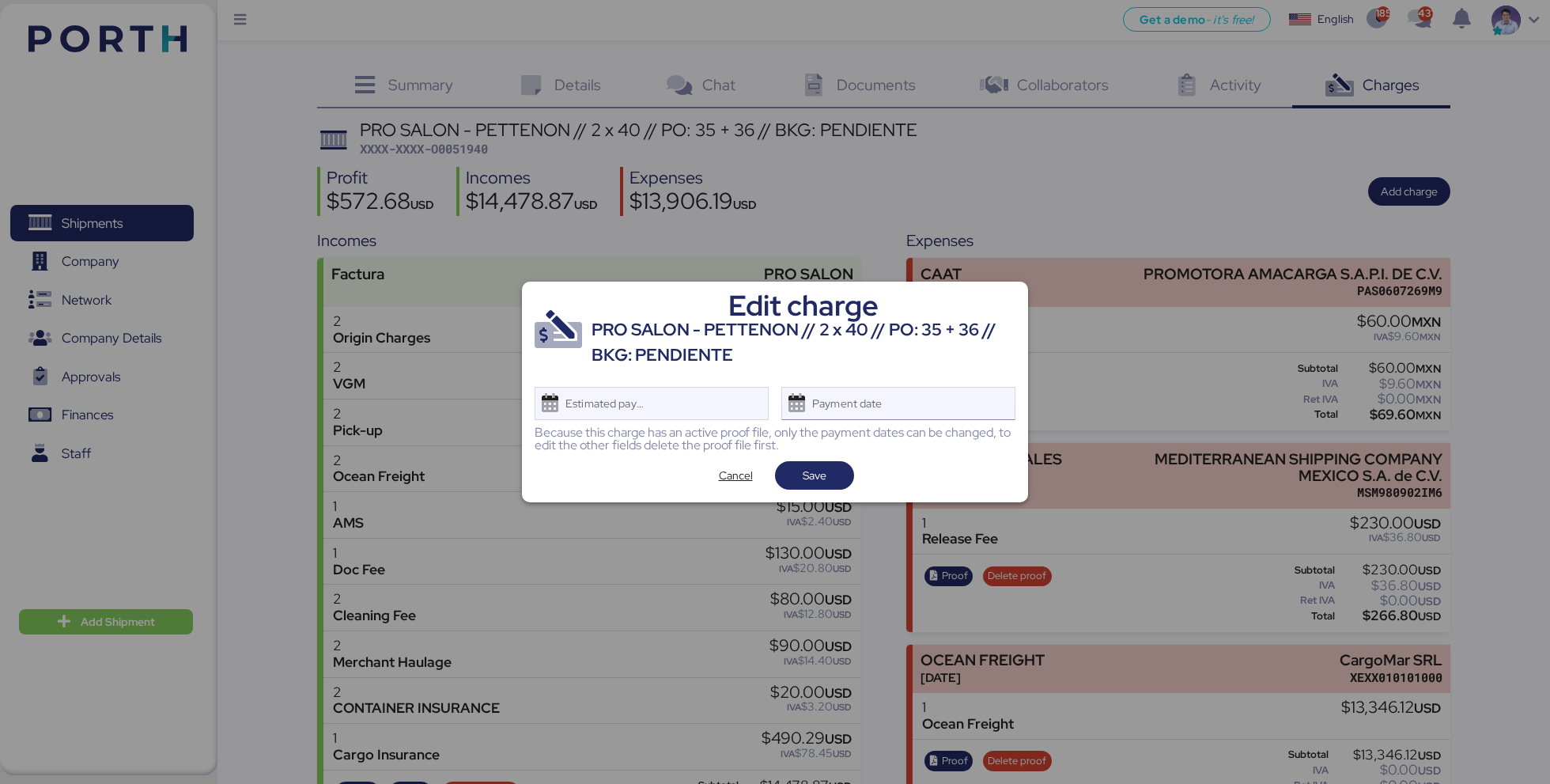
click at [919, 398] on div "Payment date" at bounding box center [899, 403] width 235 height 33
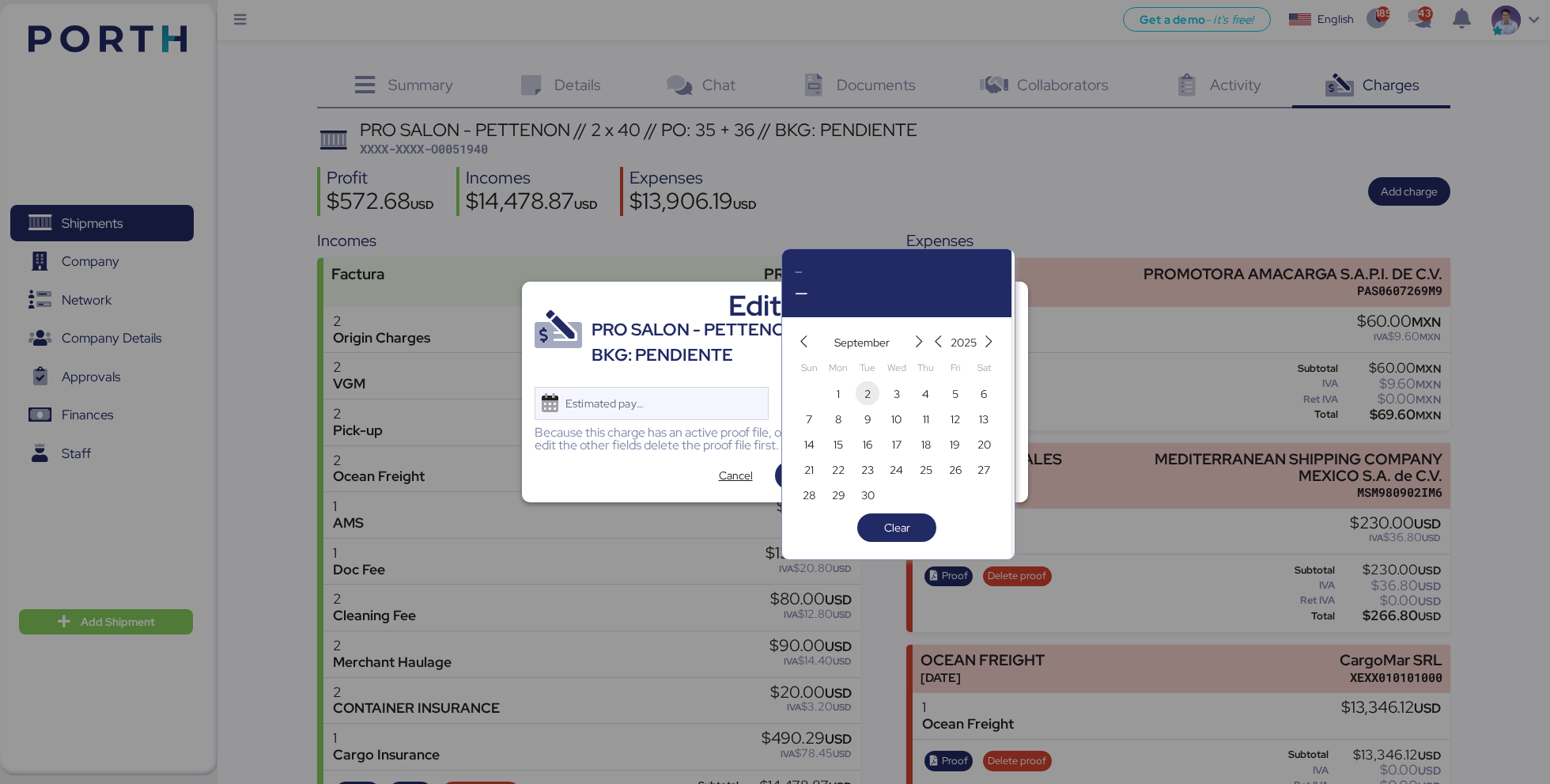
click at [866, 392] on span "2" at bounding box center [868, 394] width 7 height 19
type input "[DATE]"
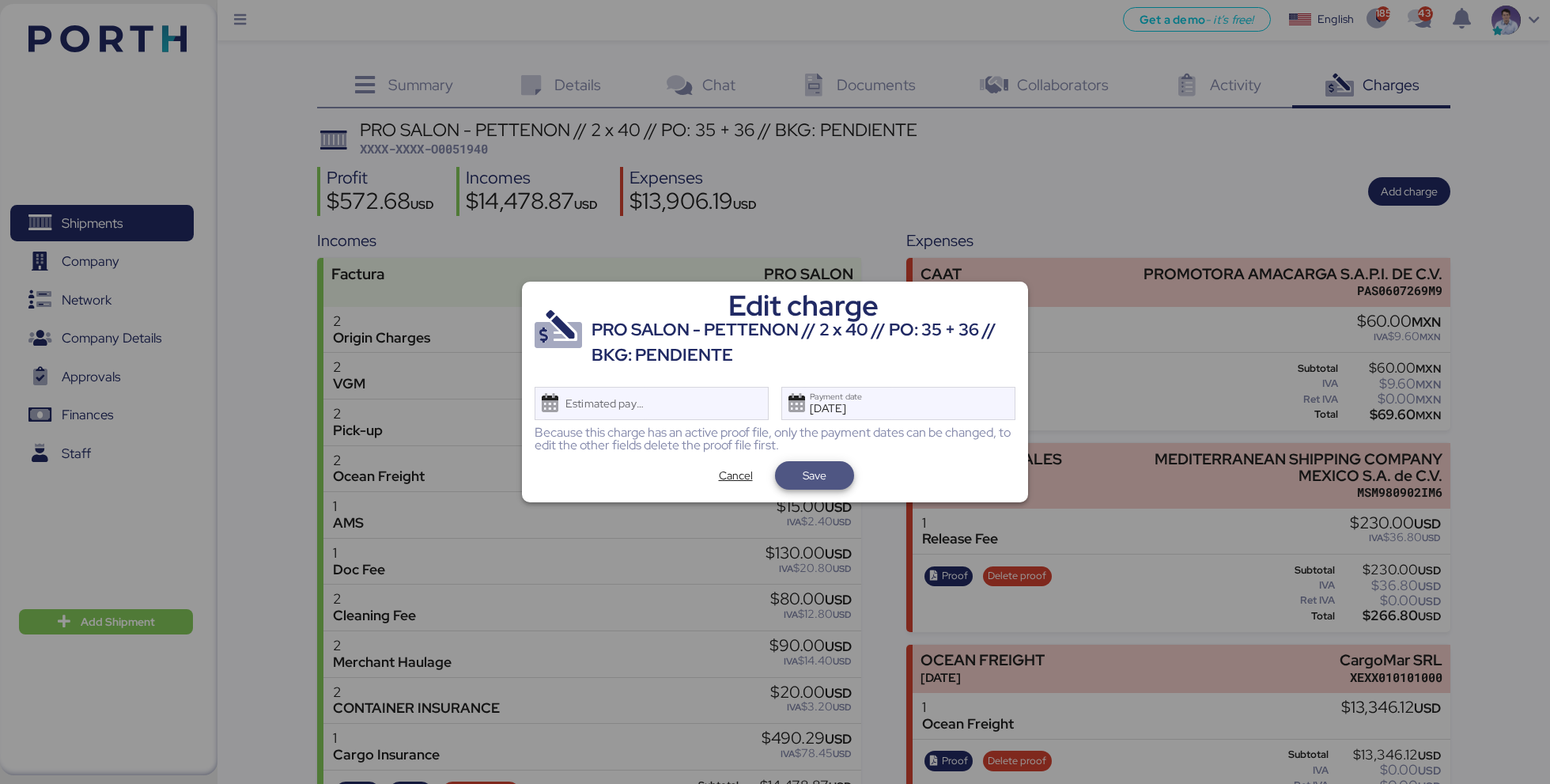
click at [817, 483] on span "Save" at bounding box center [814, 476] width 23 height 19
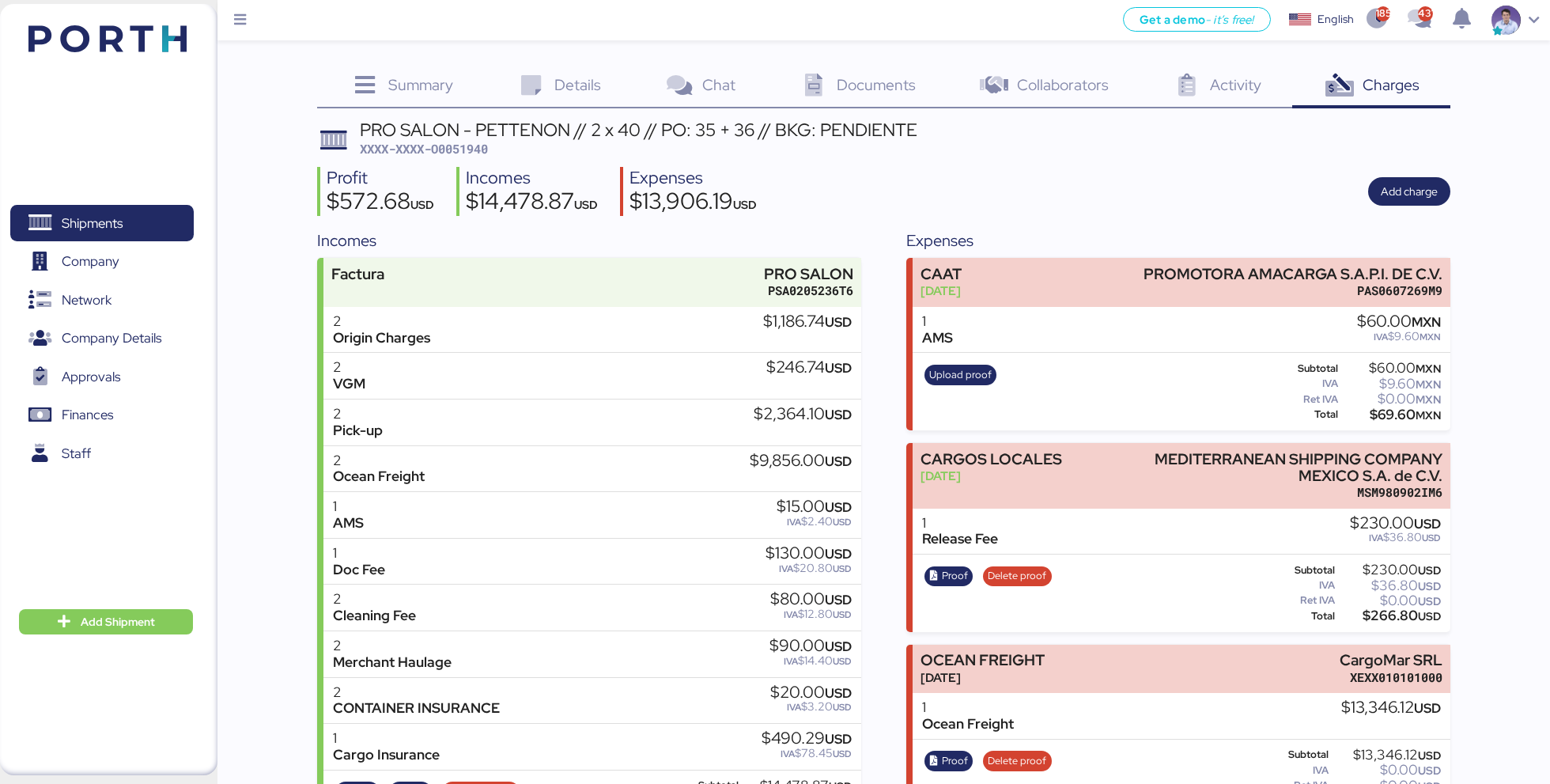
click at [1107, 224] on div "PRO SALON - PETTENON // 2 x 40 // PO: 35 + 36 // BKG: PENDIENTE XXXX-XXXX-O0051…" at bounding box center [883, 569] width 1132 height 896
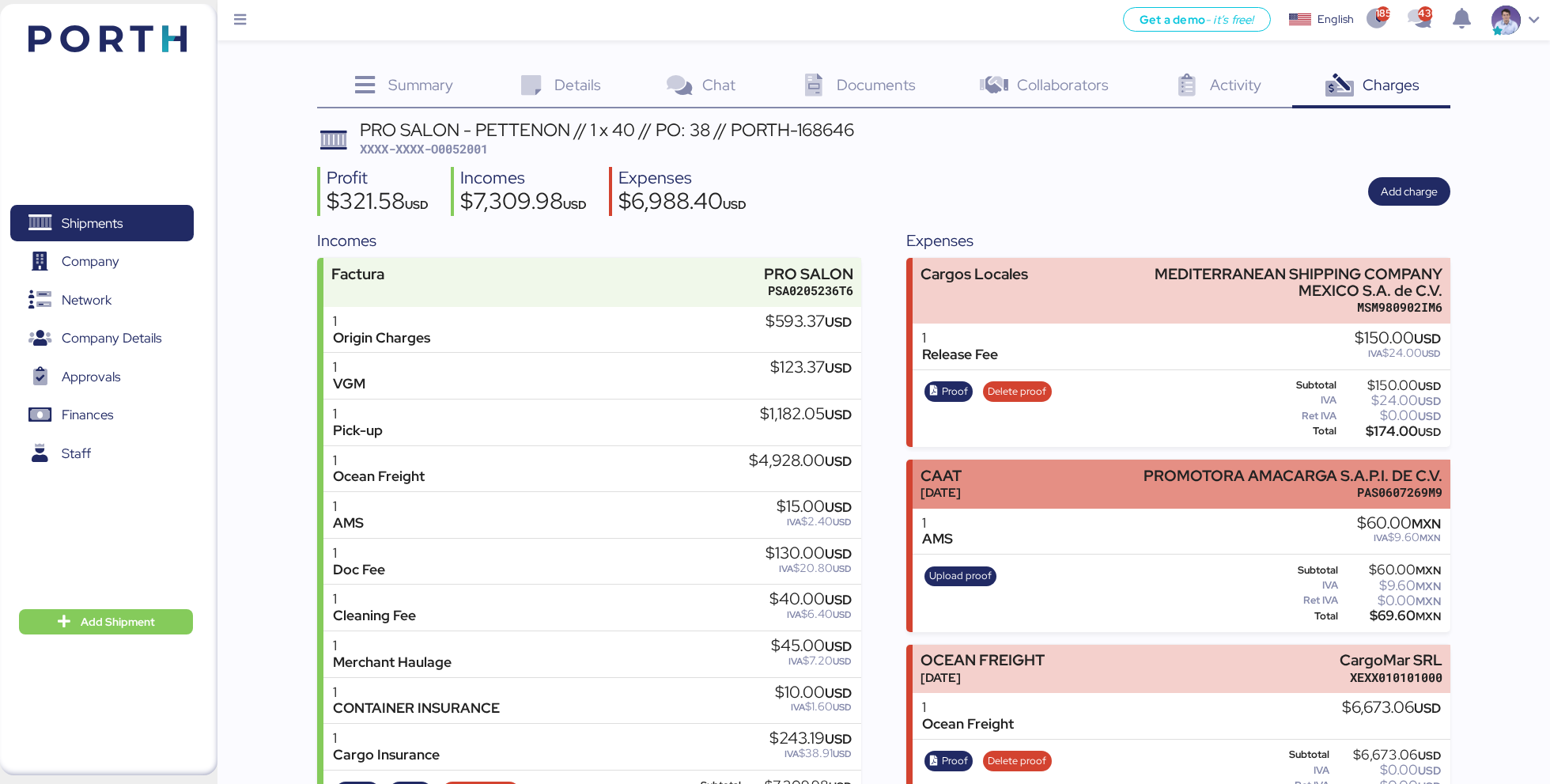
click at [1026, 501] on div "CAAT Aug 31, 2025 PROMOTORA AMACARGA S.A.P.I. DE C.V. PAS0607269M9" at bounding box center [1182, 484] width 537 height 48
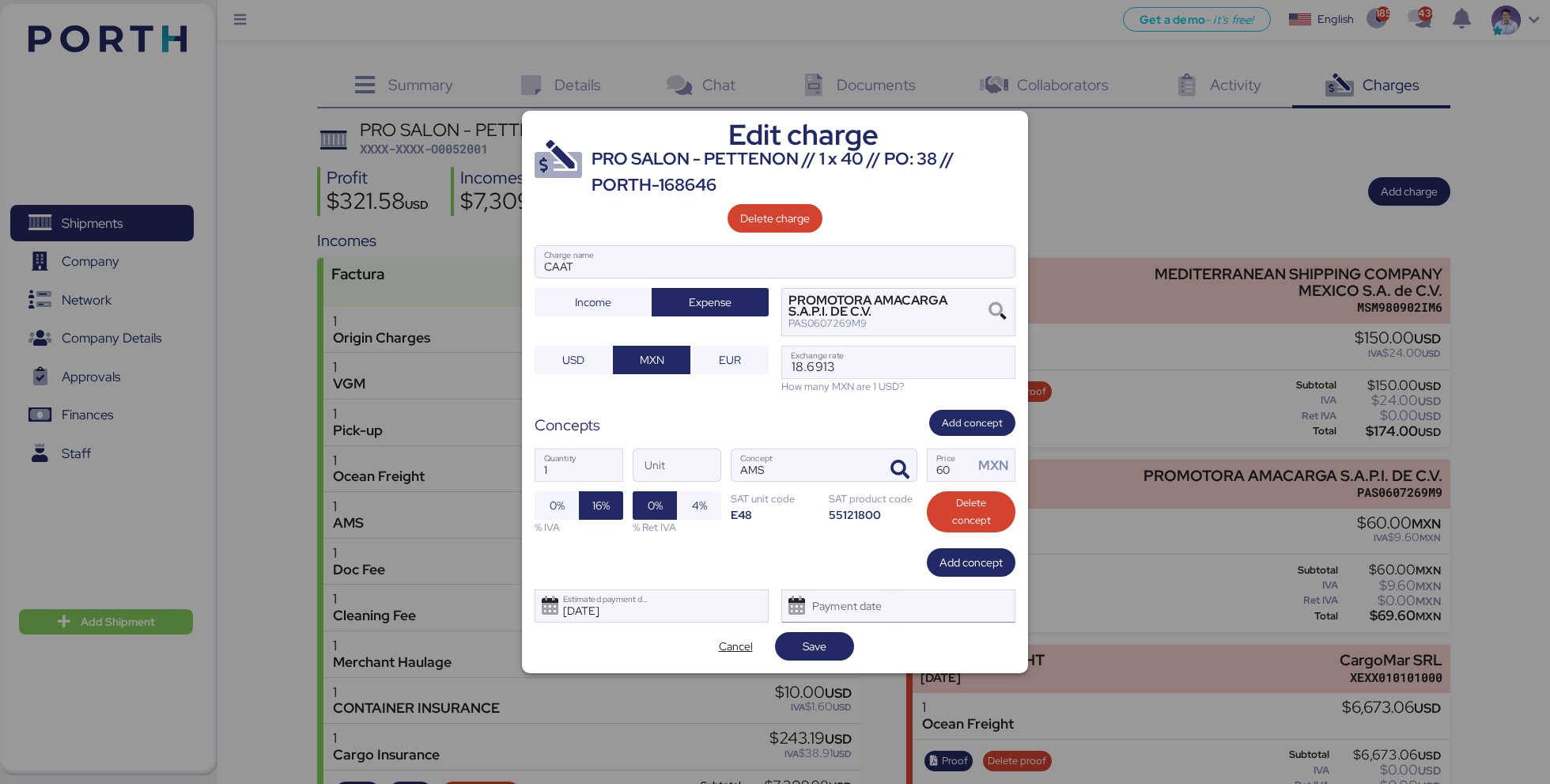
click at [927, 607] on div "Payment date" at bounding box center [899, 606] width 235 height 33
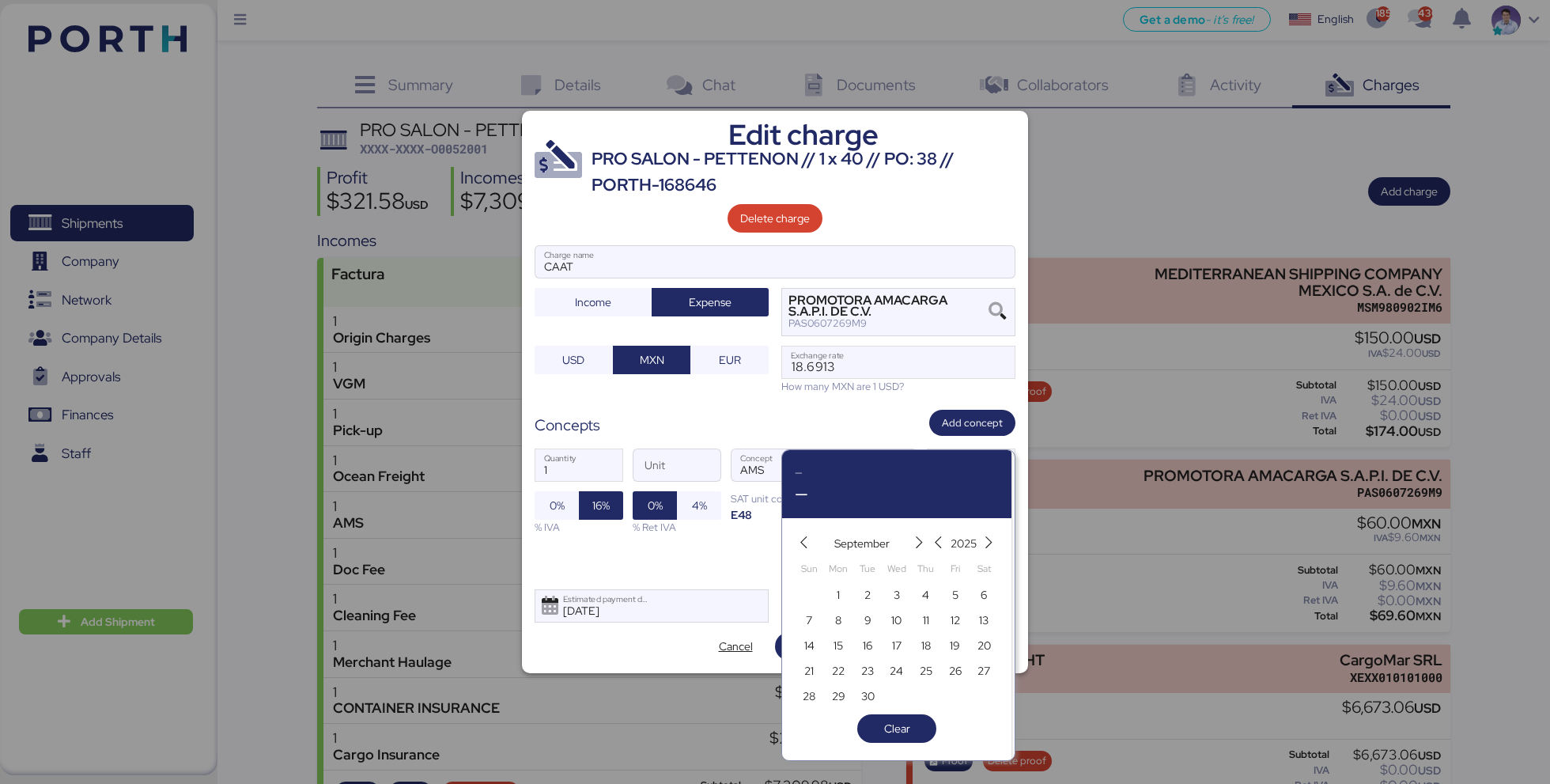
click at [909, 623] on div "10" at bounding box center [898, 619] width 29 height 25
click at [901, 613] on span "10" at bounding box center [897, 620] width 11 height 19
type input "Sep 10, 2025"
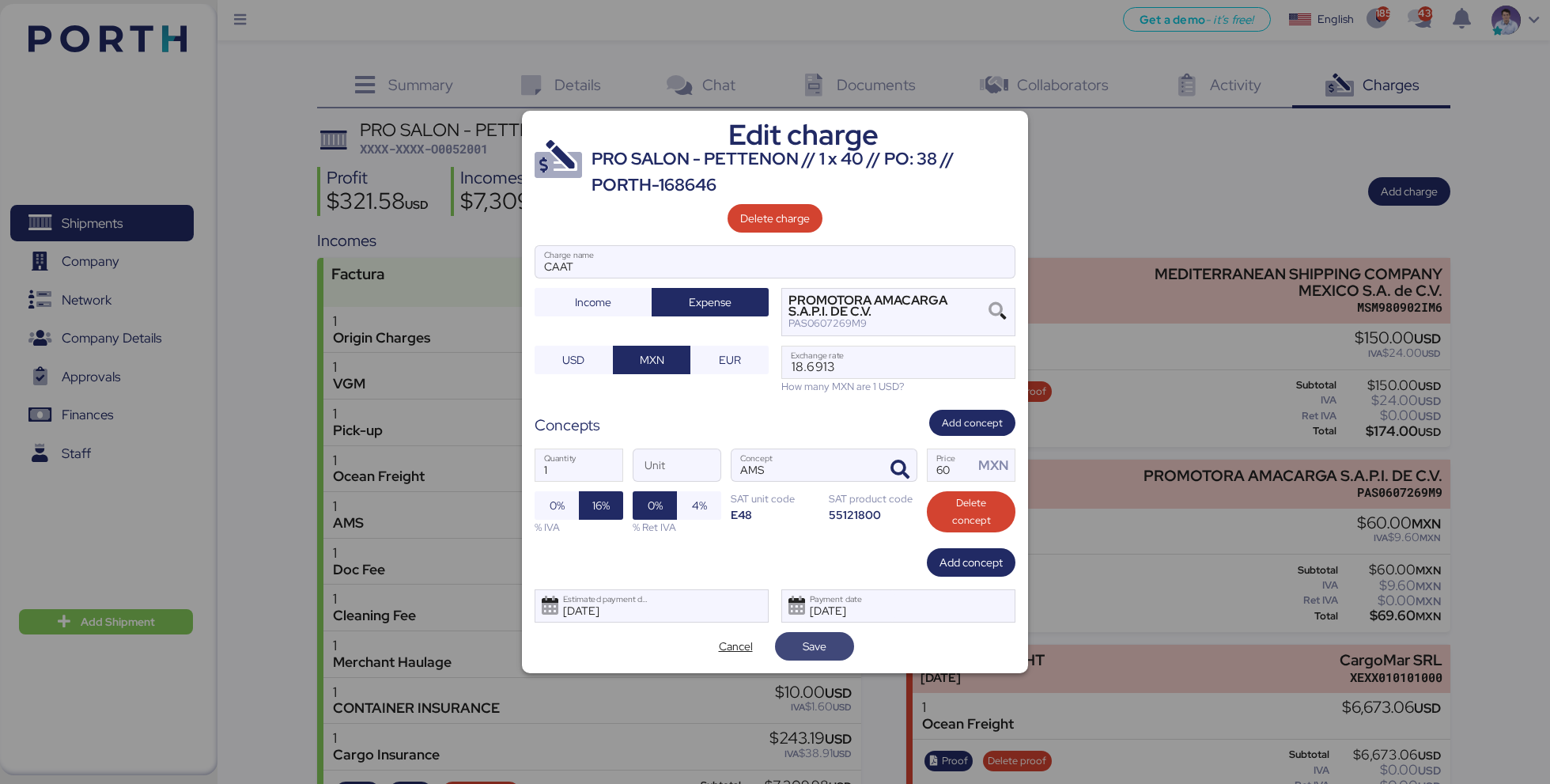
click at [845, 638] on span "Save" at bounding box center [815, 645] width 79 height 28
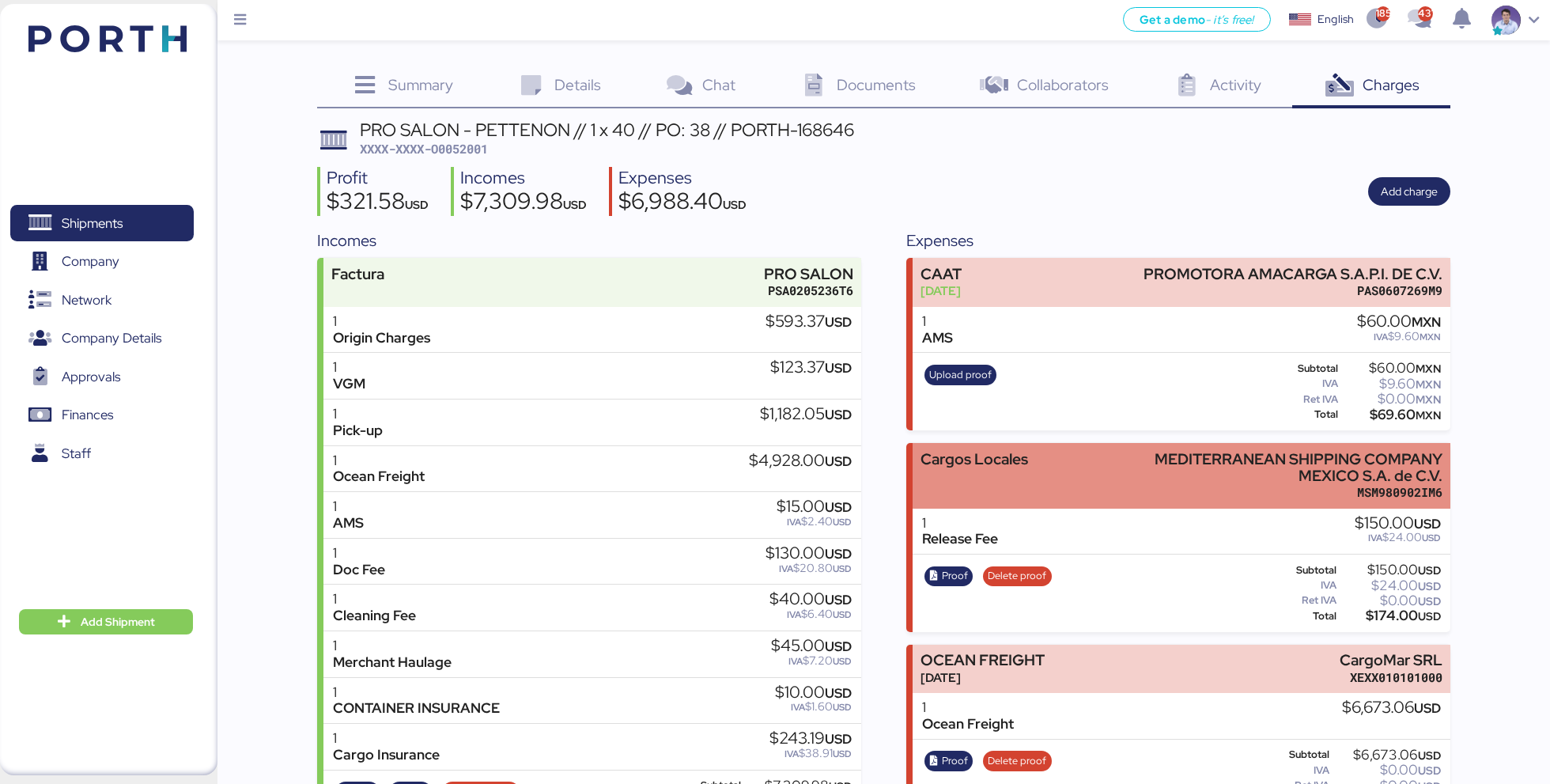
click at [1075, 464] on div "Cargos Locales MEDITERRANEAN SHIPPING COMPANY MEXICO S.A. de C.V. MSM980902IM6" at bounding box center [1182, 476] width 537 height 66
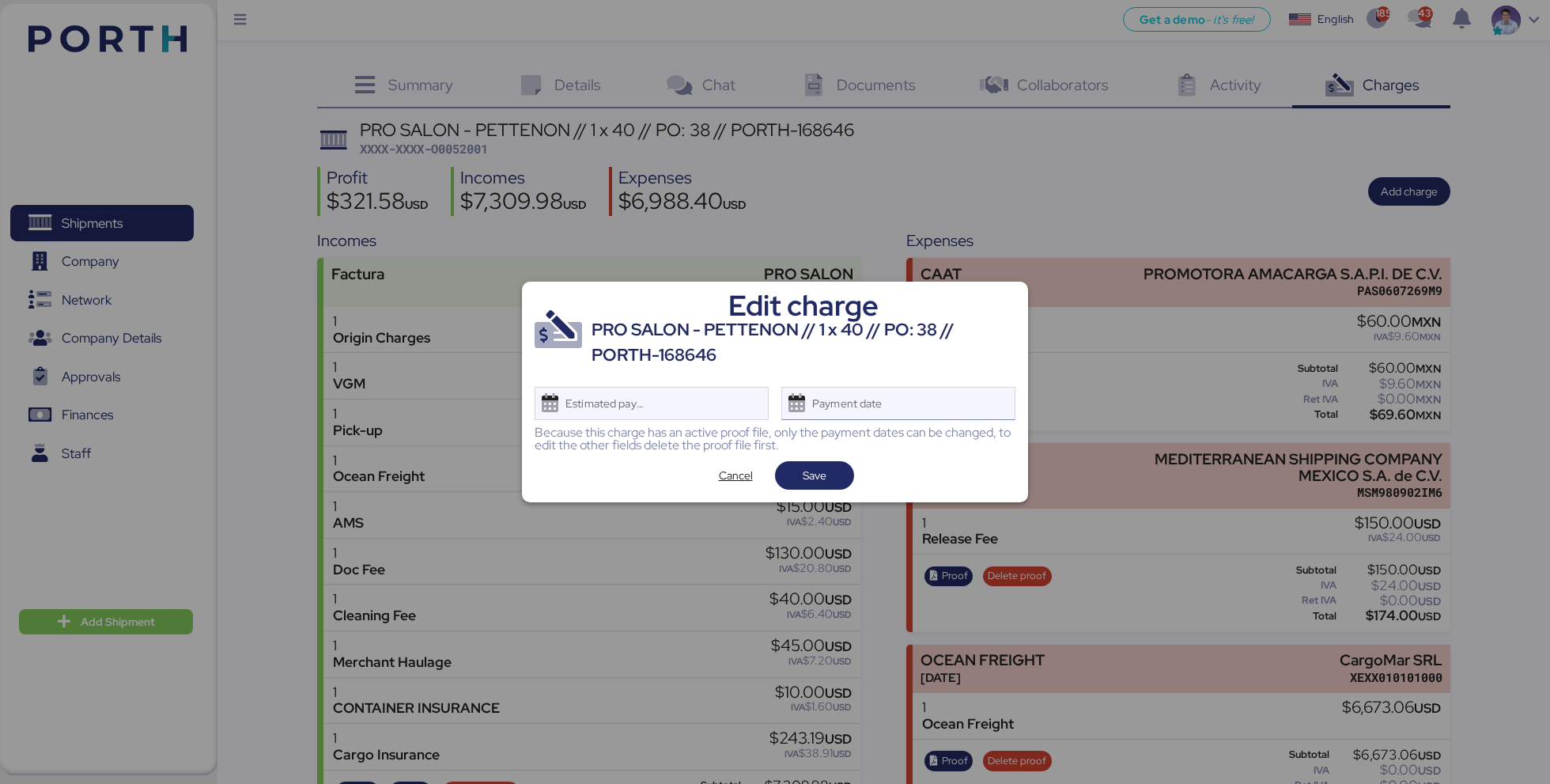
click at [883, 408] on div "Payment date" at bounding box center [848, 403] width 94 height 32
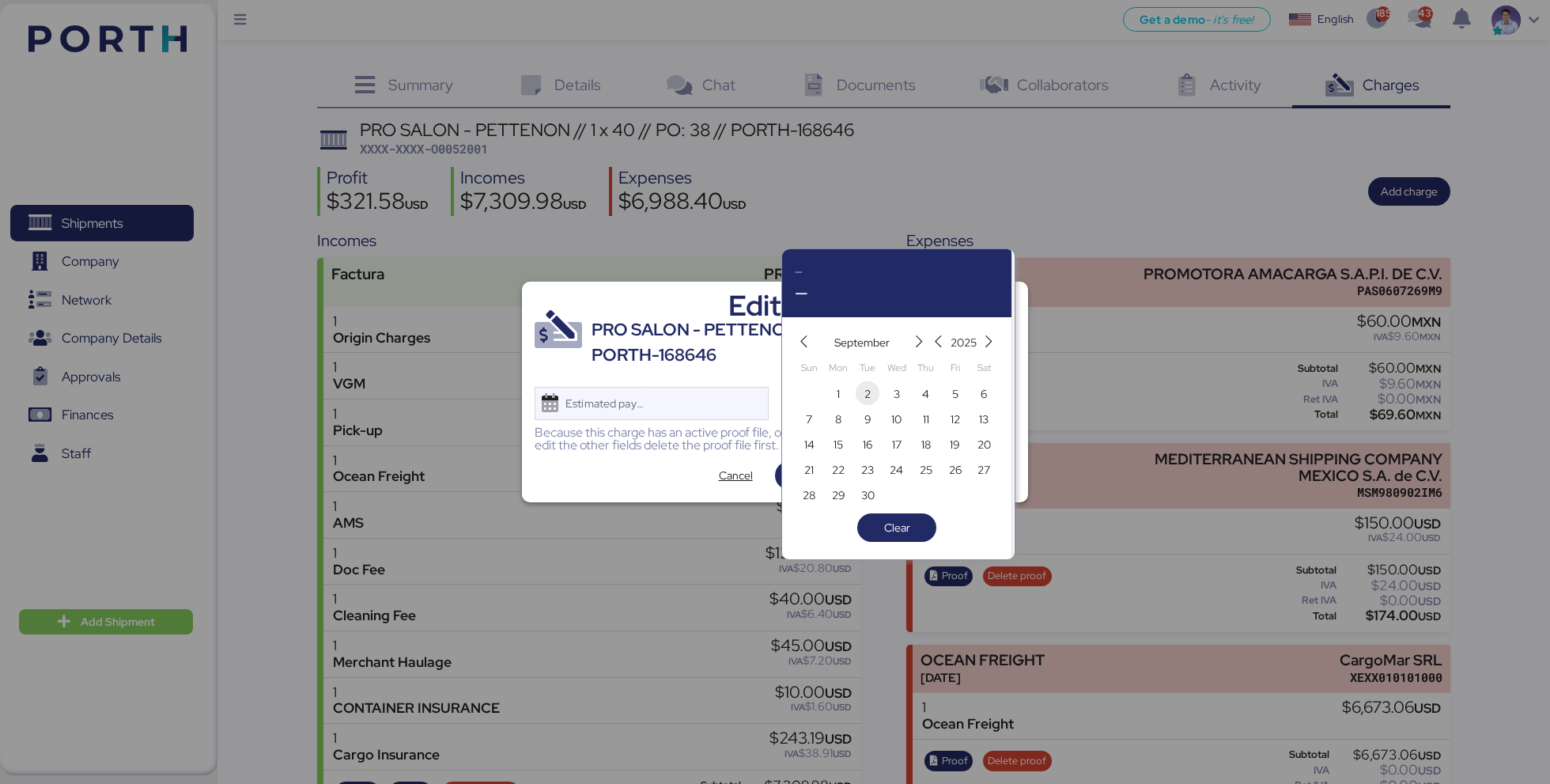
click at [868, 390] on span "2" at bounding box center [868, 394] width 7 height 19
type input "Sep 2, 2025"
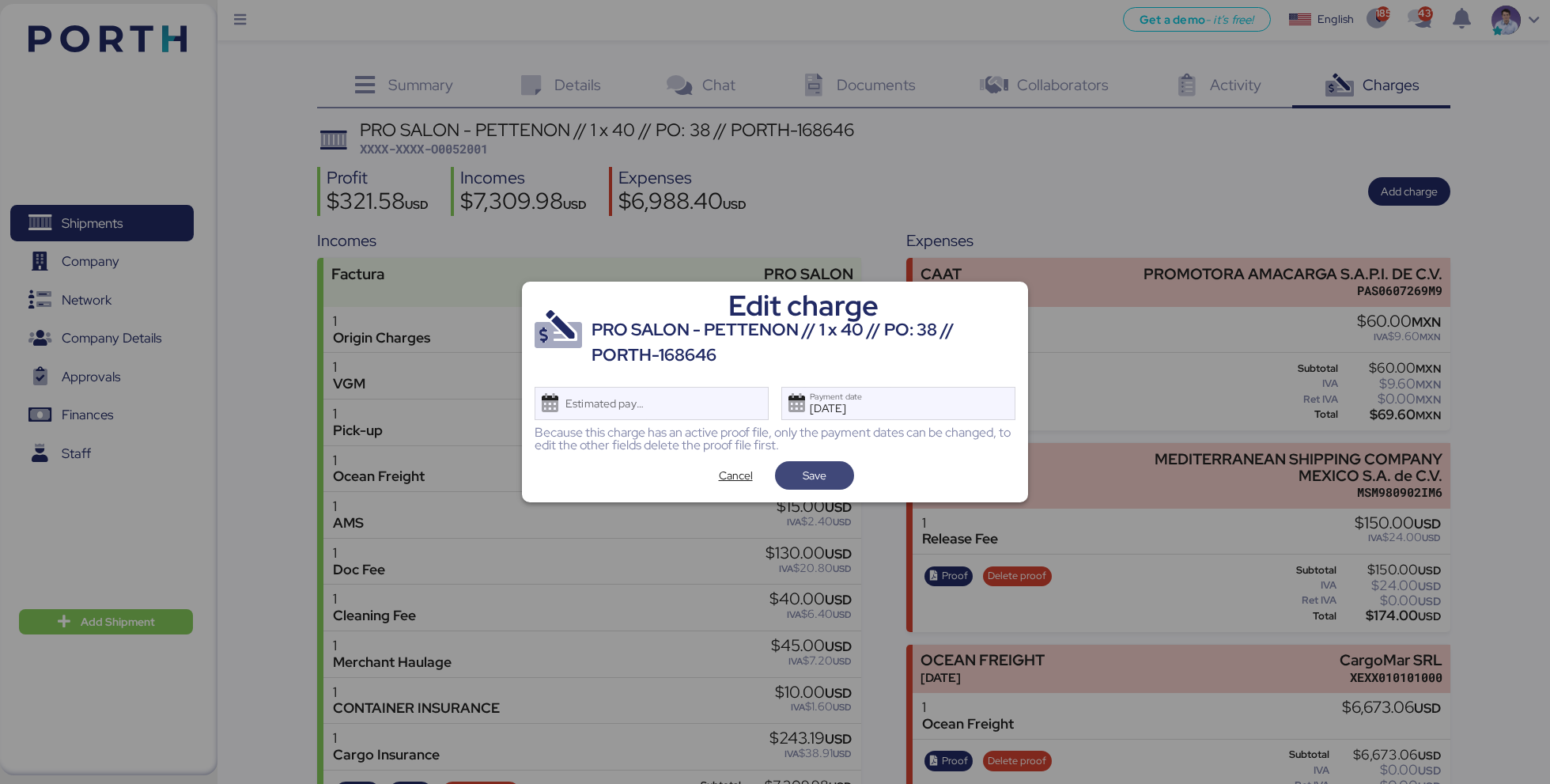
click at [828, 461] on span "Save" at bounding box center [815, 475] width 79 height 28
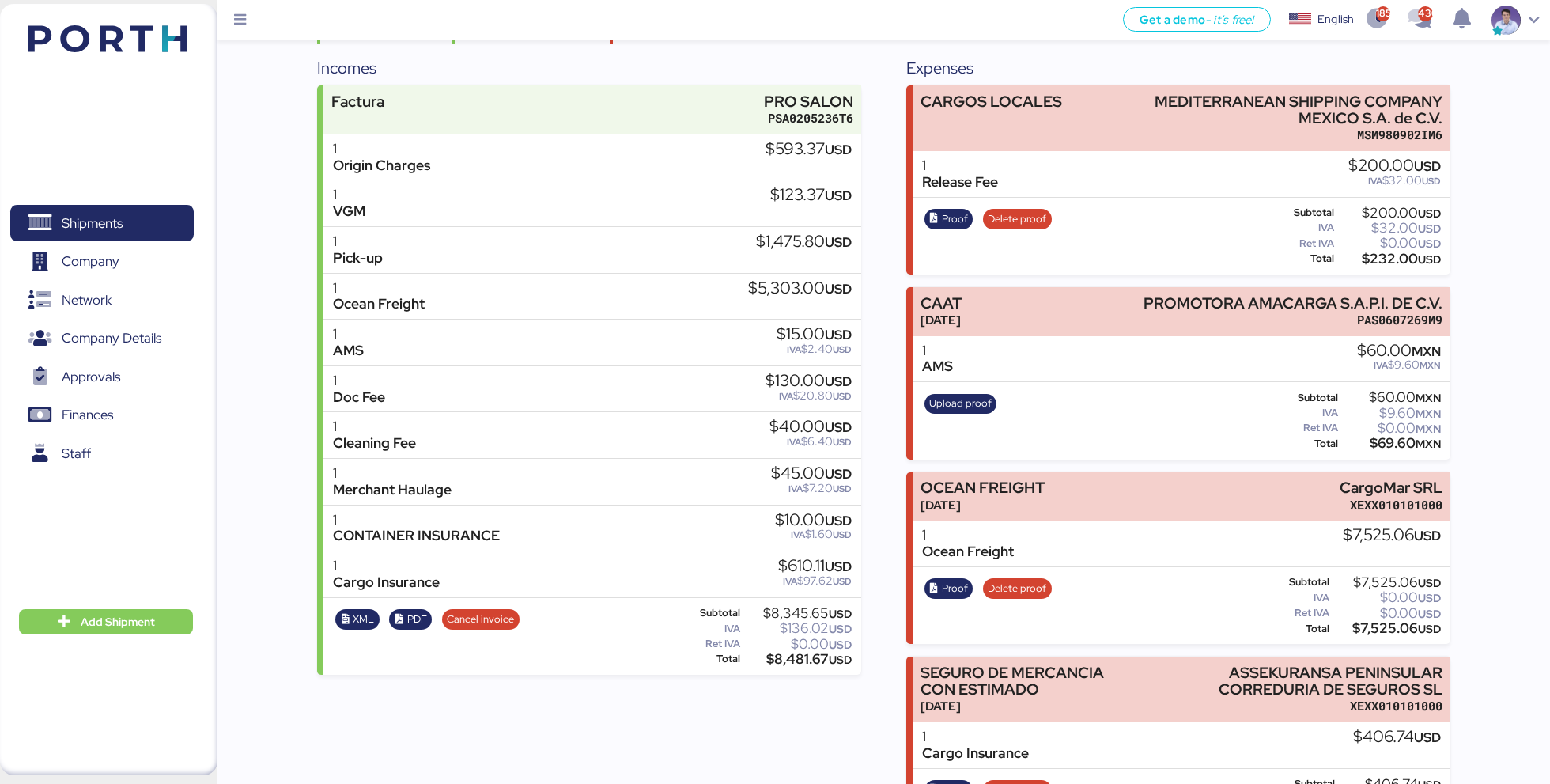
scroll to position [185, 0]
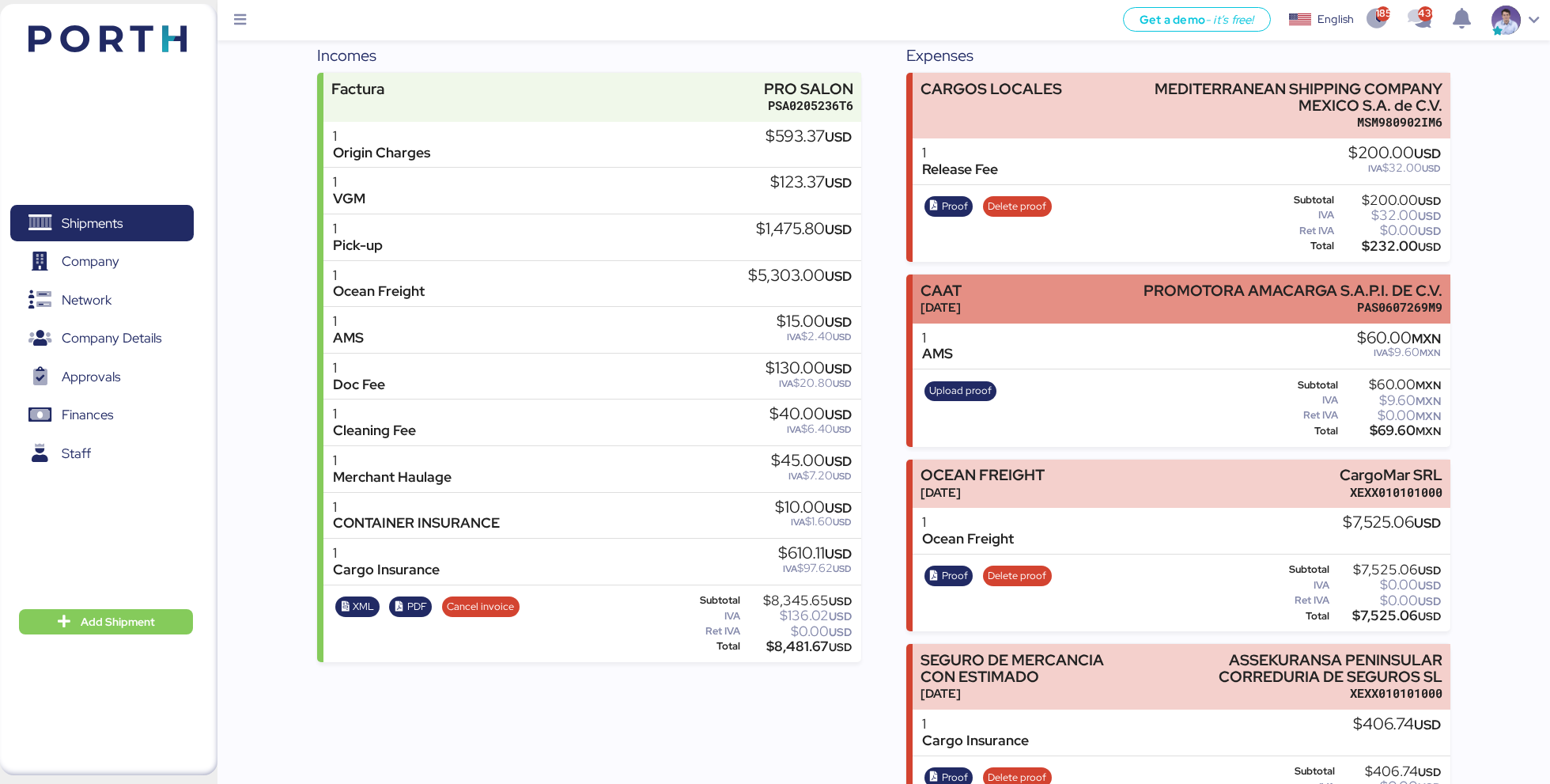
click at [1081, 282] on div "CAAT [DATE] PROMOTORA AMACARGA S.A.P.I. DE C.V. PAS0607269M9" at bounding box center [1182, 298] width 537 height 48
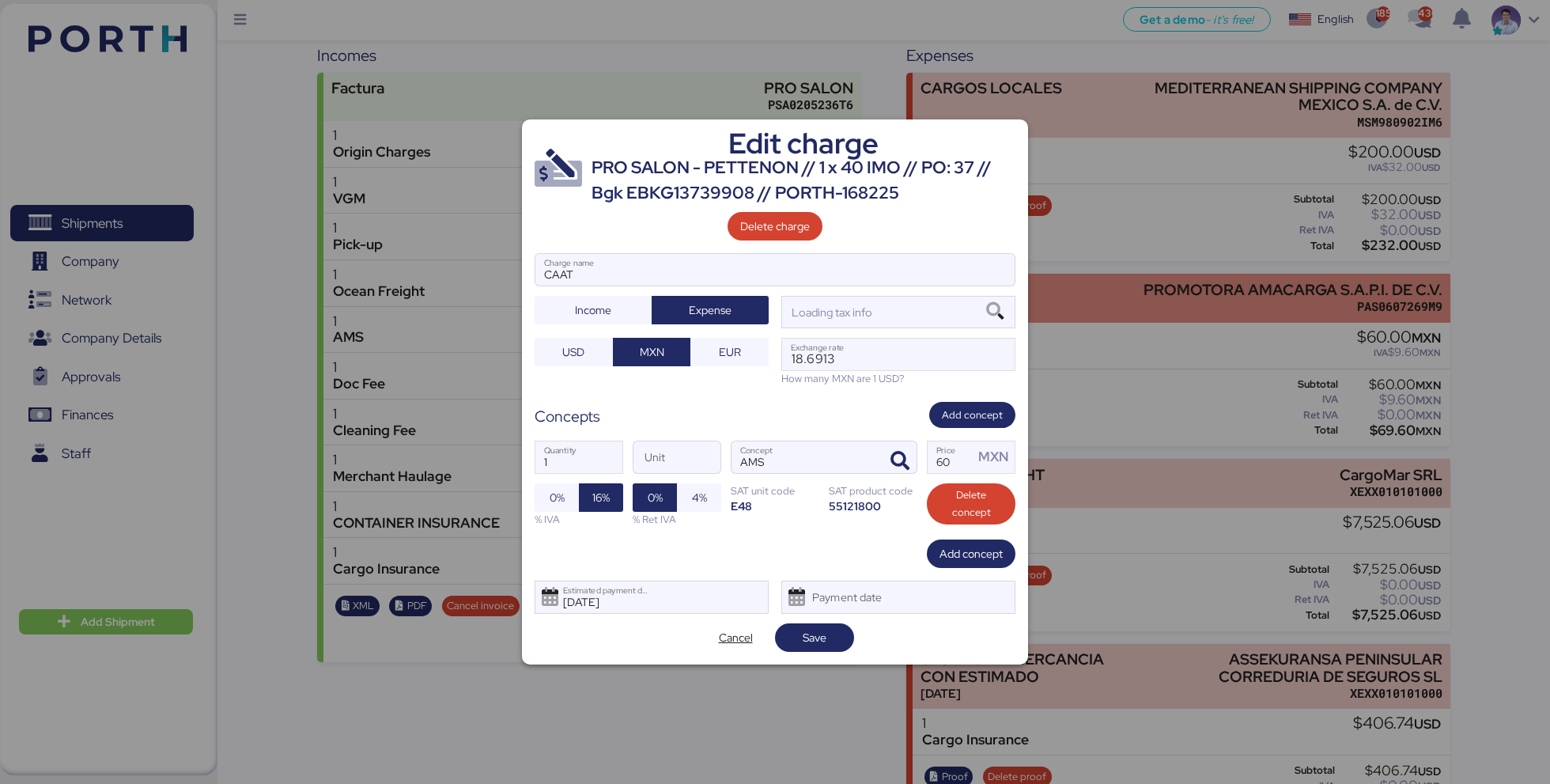
scroll to position [0, 0]
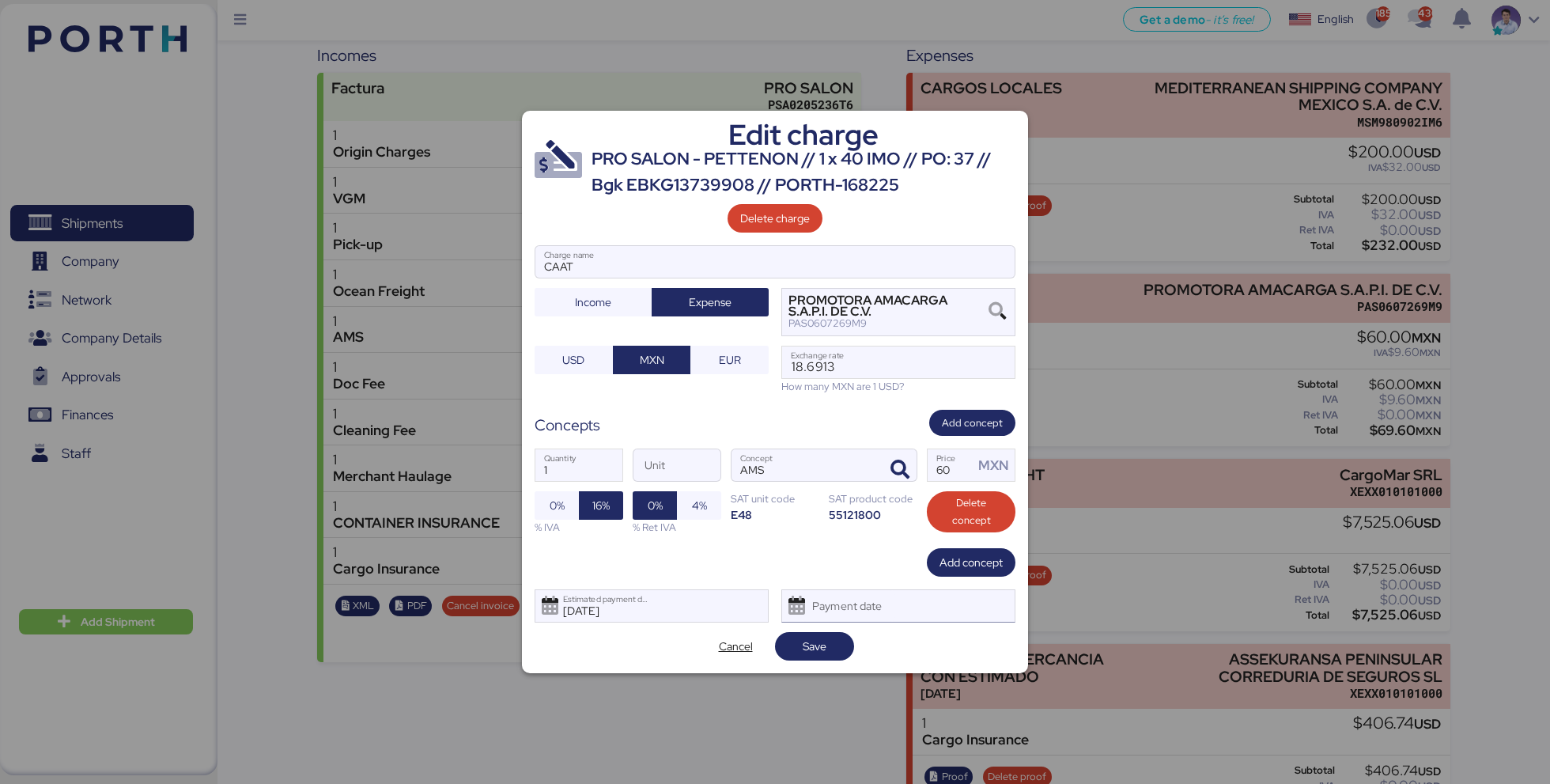
click at [909, 612] on div "Payment date" at bounding box center [899, 606] width 235 height 33
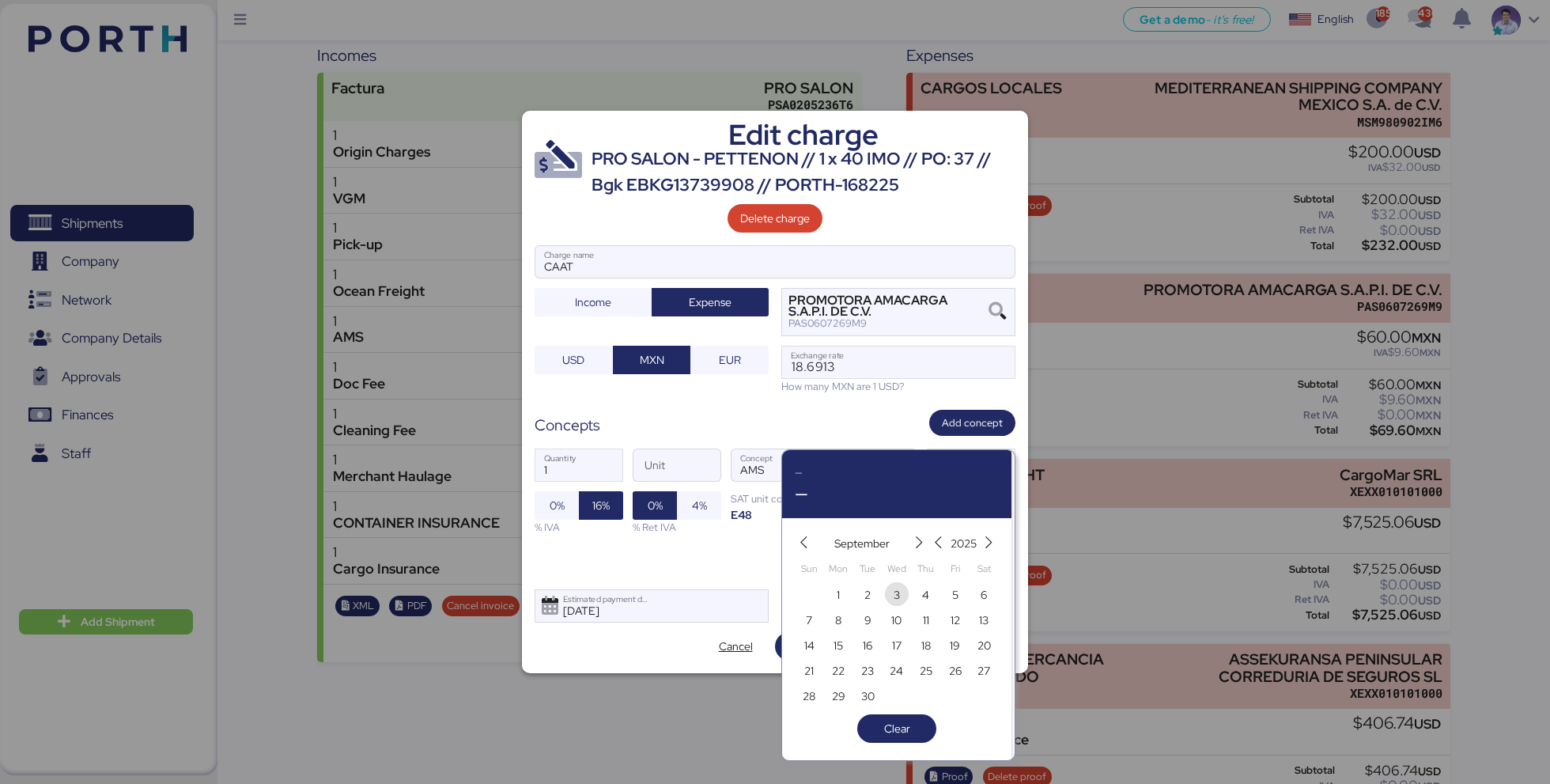
click at [902, 601] on span "3" at bounding box center [897, 595] width 17 height 19
type input "[DATE]"
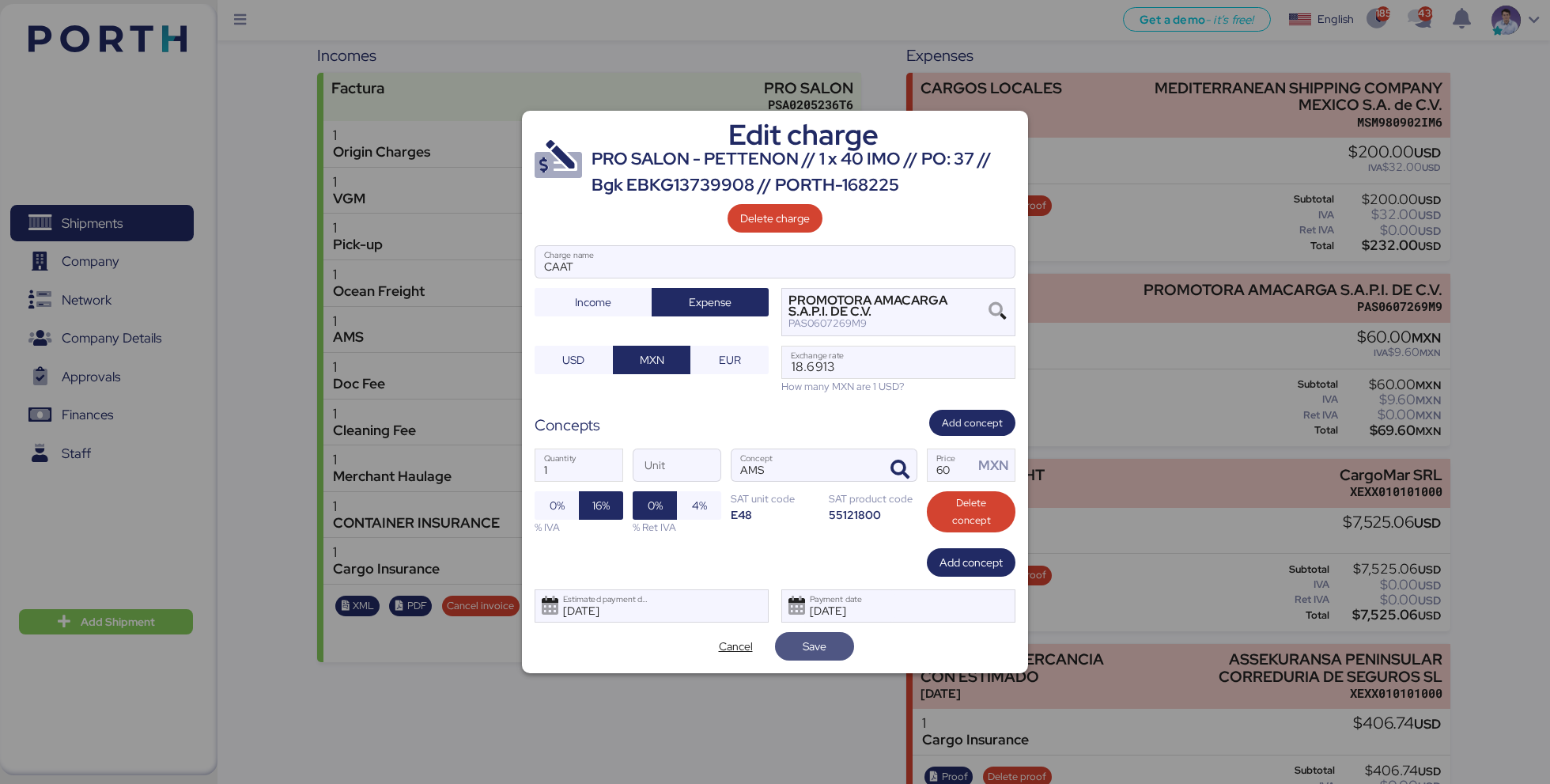
click at [835, 643] on span "Save" at bounding box center [814, 645] width 53 height 22
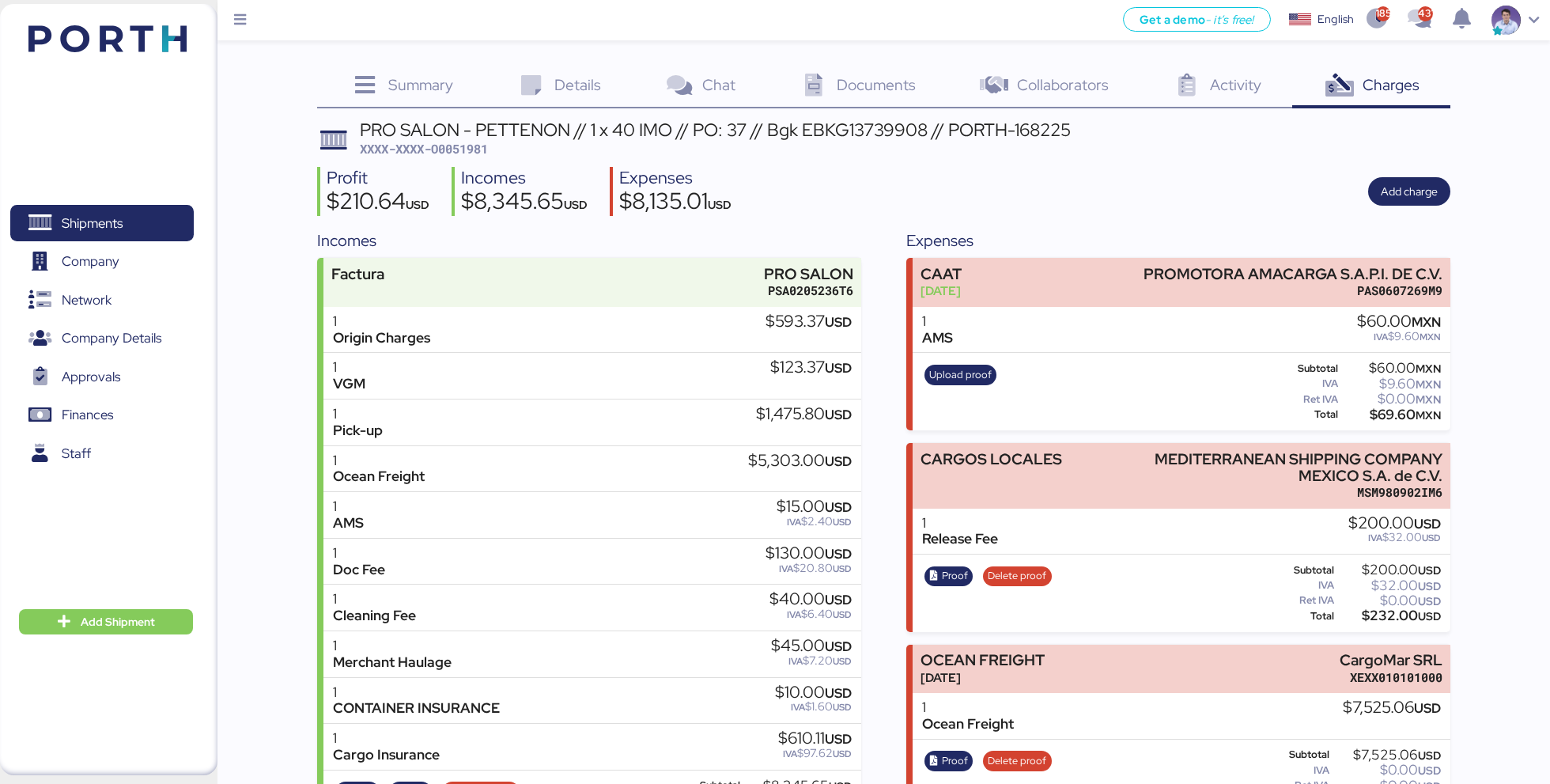
click at [467, 152] on span "XXXX-XXXX-O0051981" at bounding box center [424, 148] width 128 height 16
copy span "O0051981"
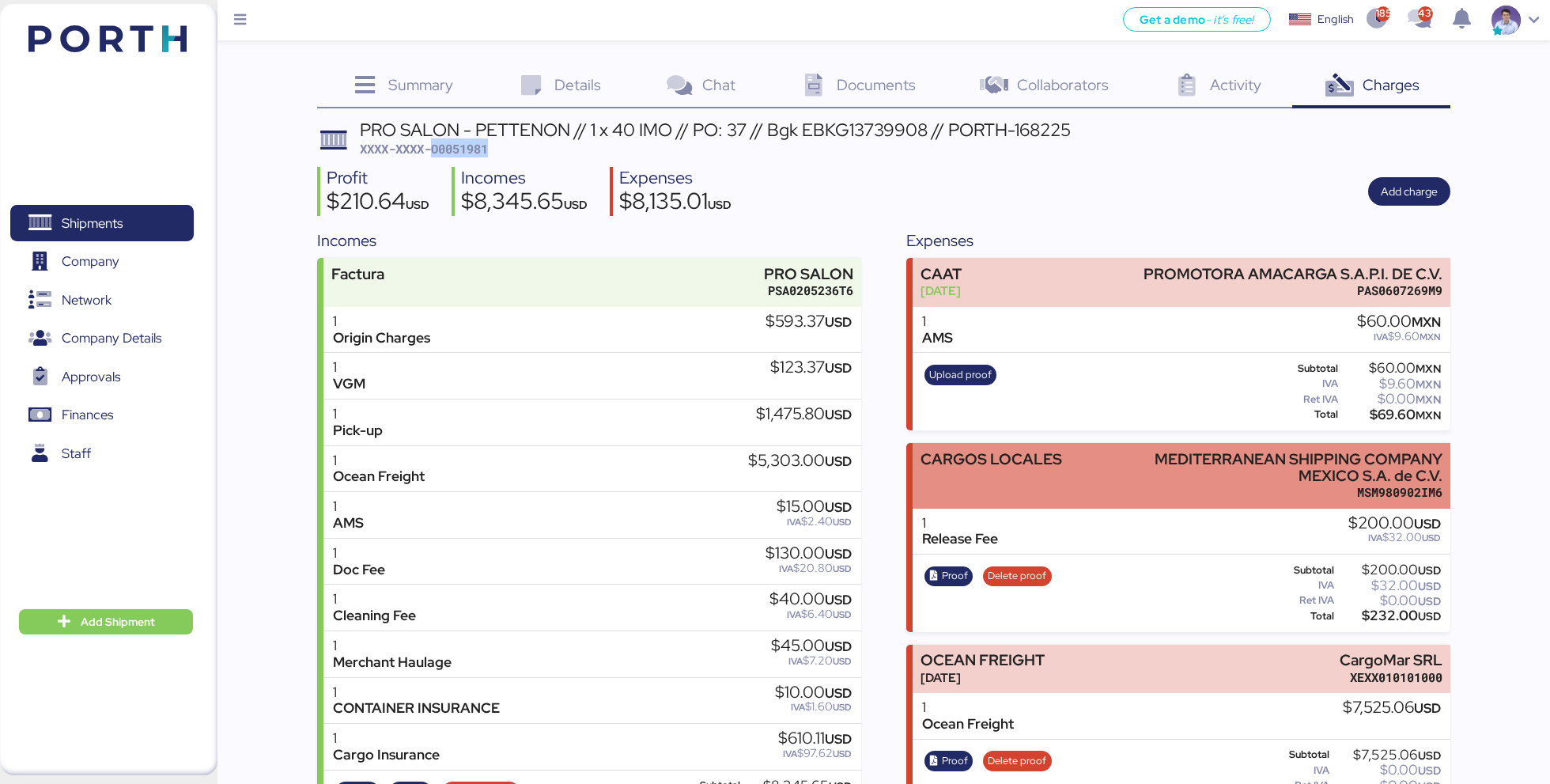
click at [1219, 476] on div "MEDITERRANEAN SHIPPING COMPANY MEXICO S.A. de C.V." at bounding box center [1285, 467] width 313 height 33
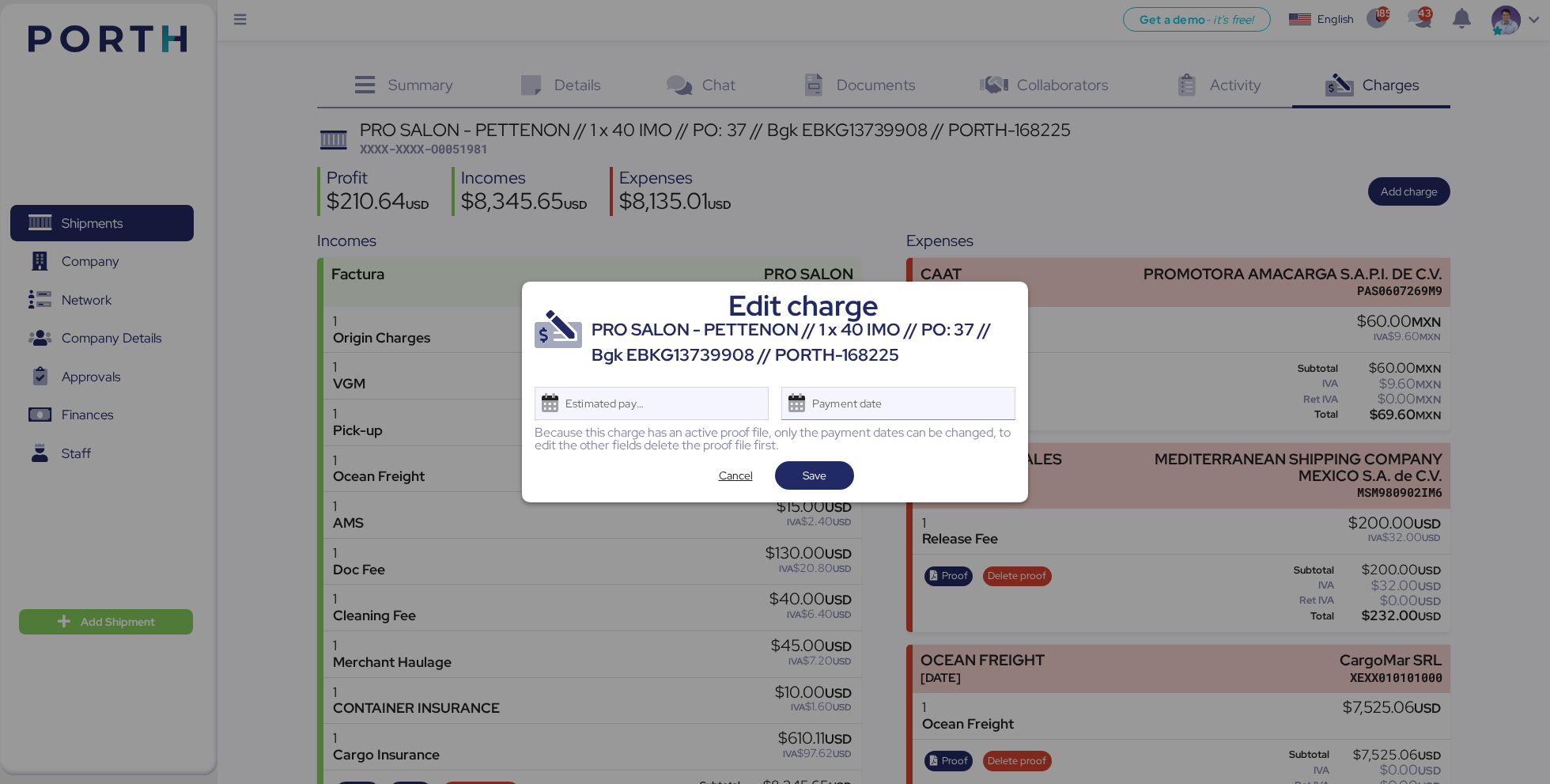
click at [892, 407] on div "Payment date" at bounding box center [848, 403] width 94 height 32
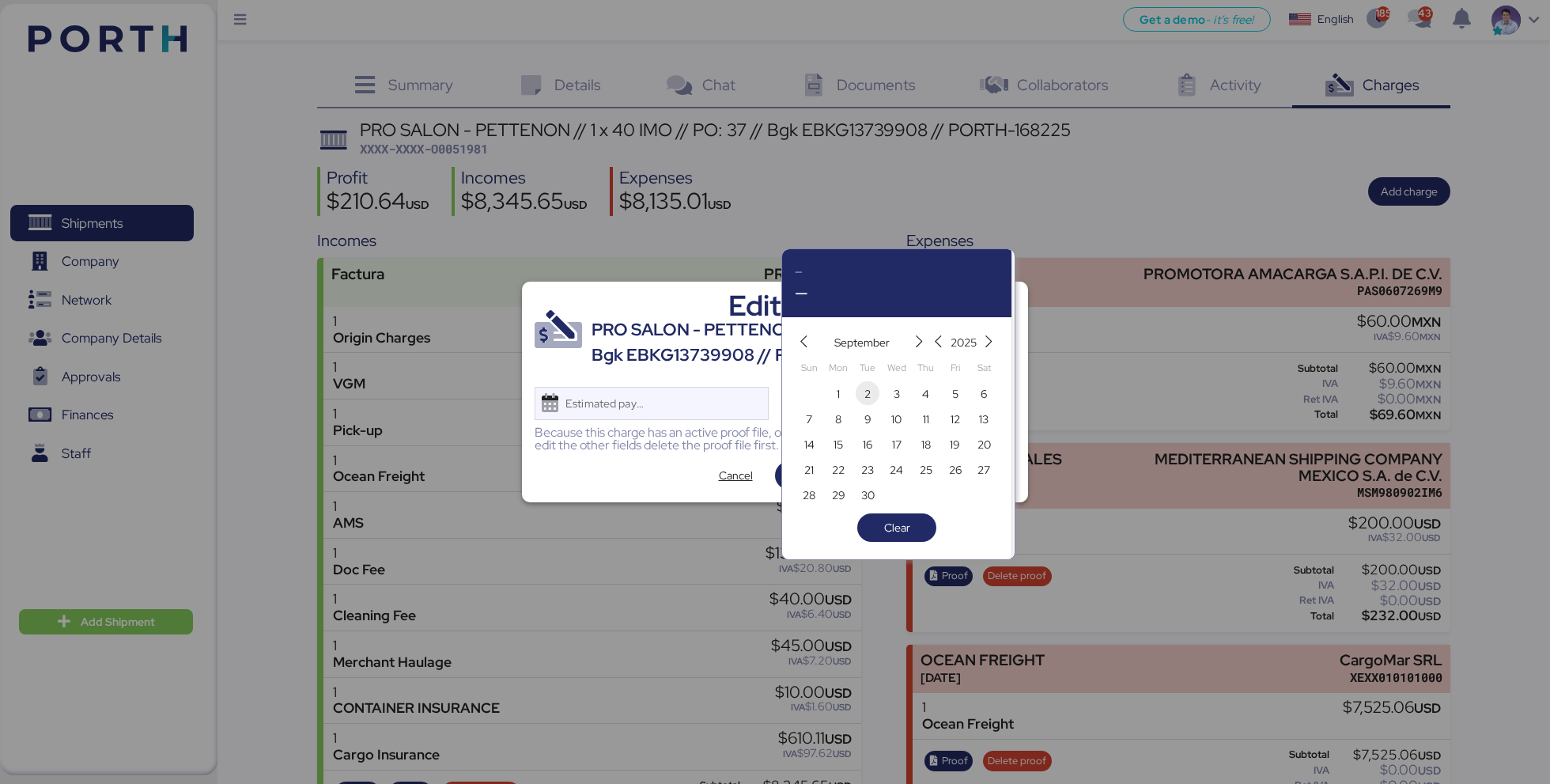
click at [861, 397] on span "2" at bounding box center [868, 394] width 17 height 19
type input "[DATE]"
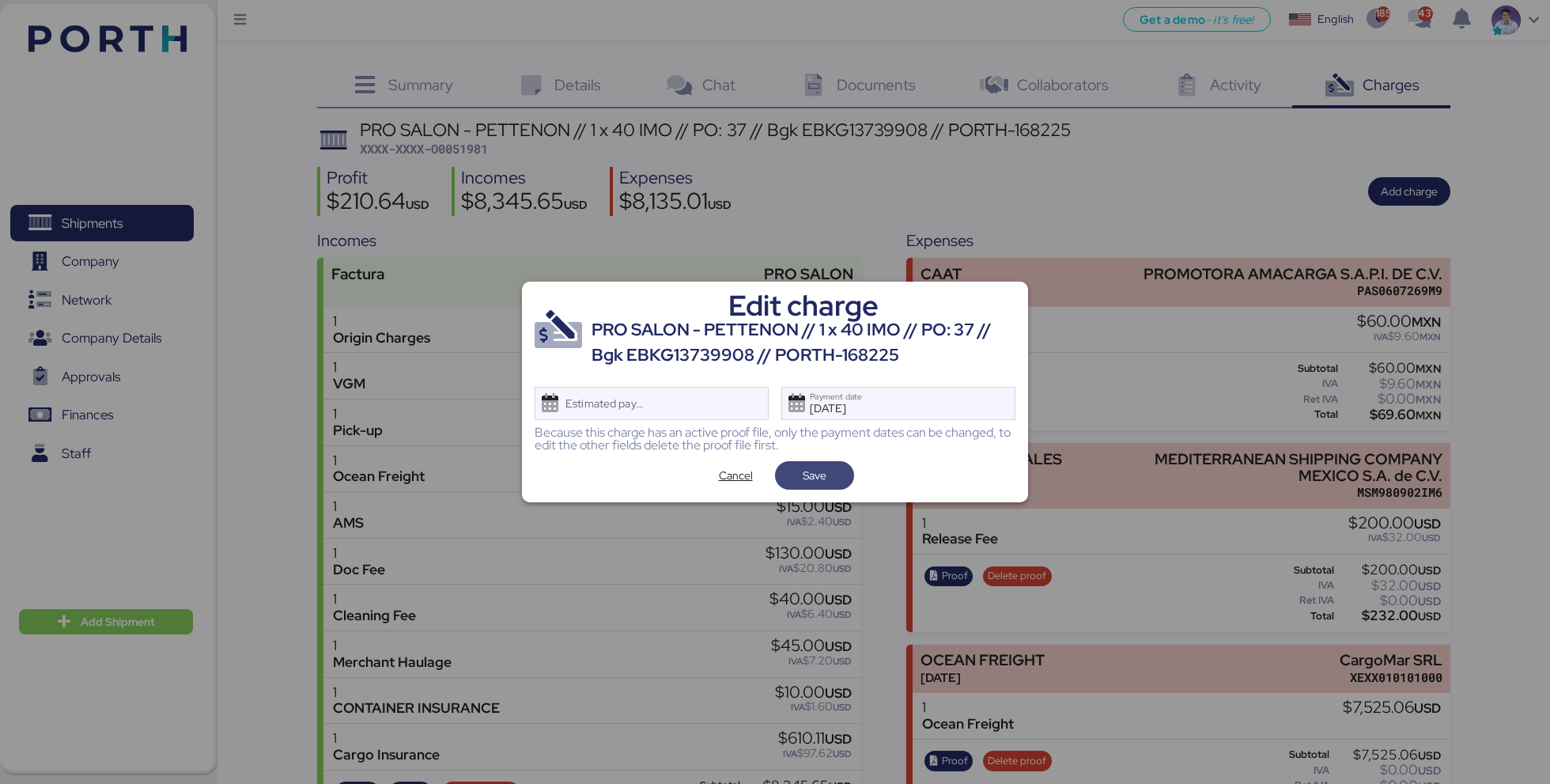
click at [815, 468] on span "Save" at bounding box center [814, 476] width 23 height 19
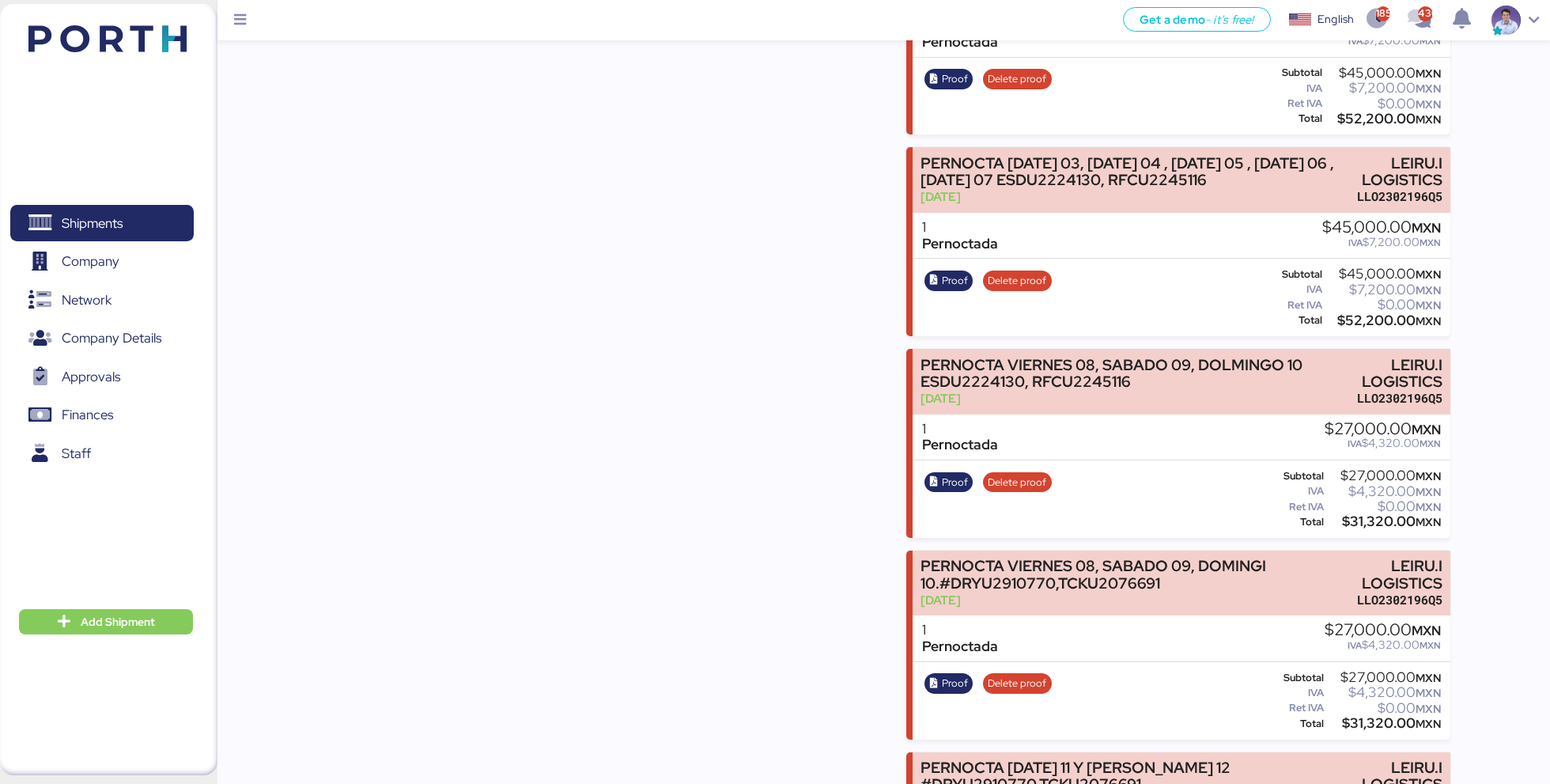
scroll to position [2523, 0]
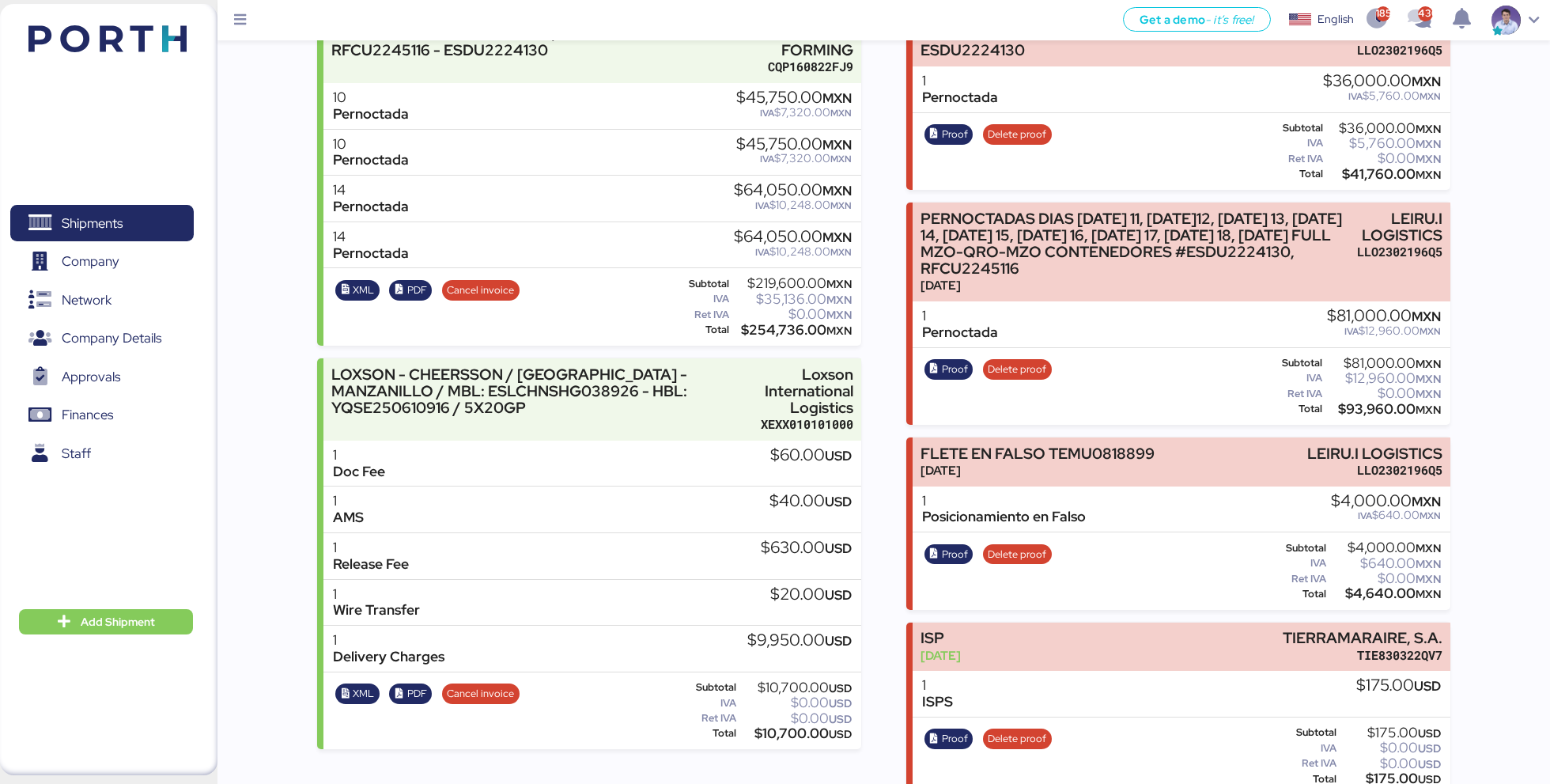
scroll to position [0, 0]
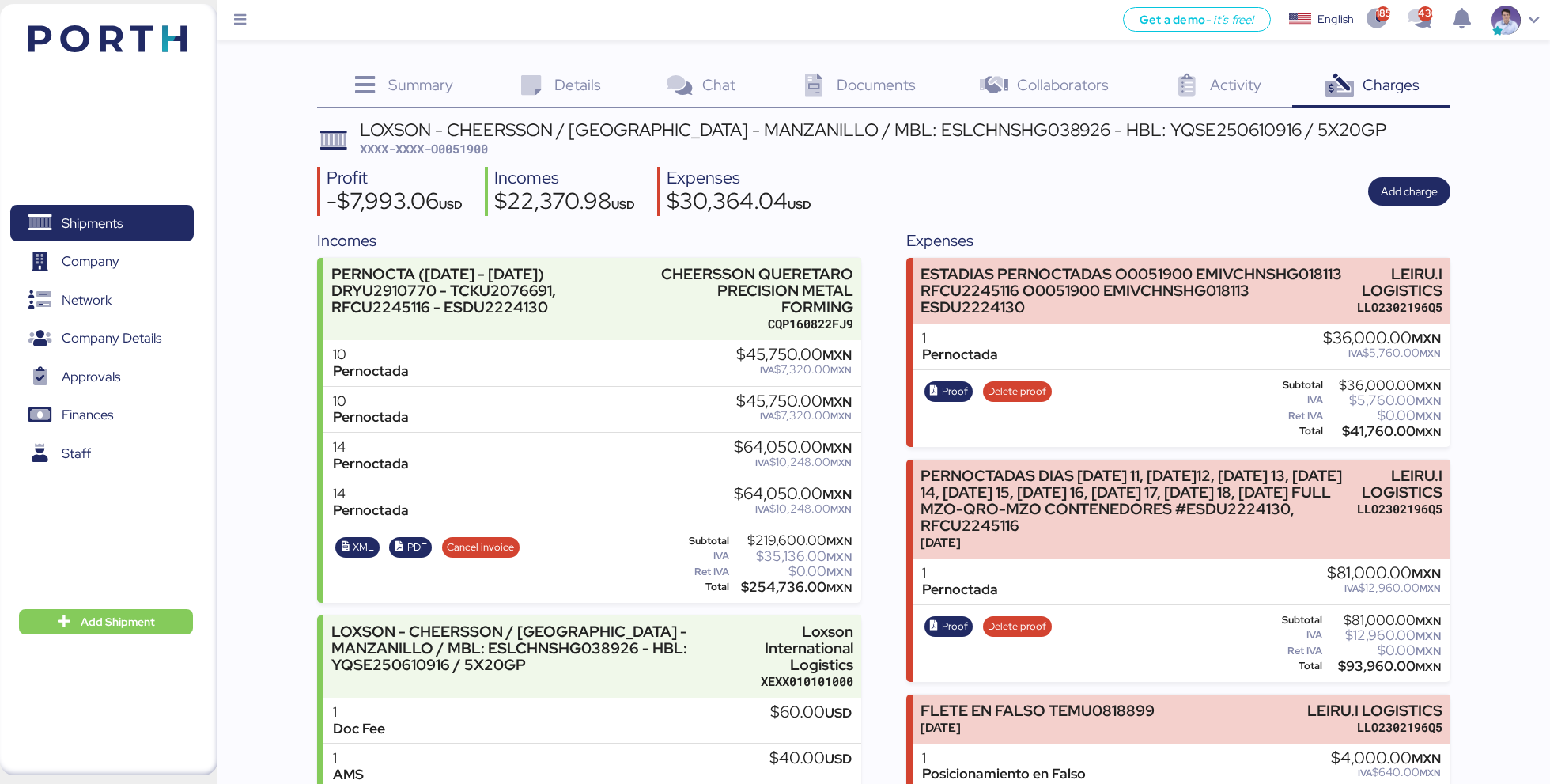
click at [842, 174] on div "Profit -$7,993.06 USD Incomes $22,370.98 USD Expenses $30,364.04 USD Add charge" at bounding box center [883, 191] width 1132 height 49
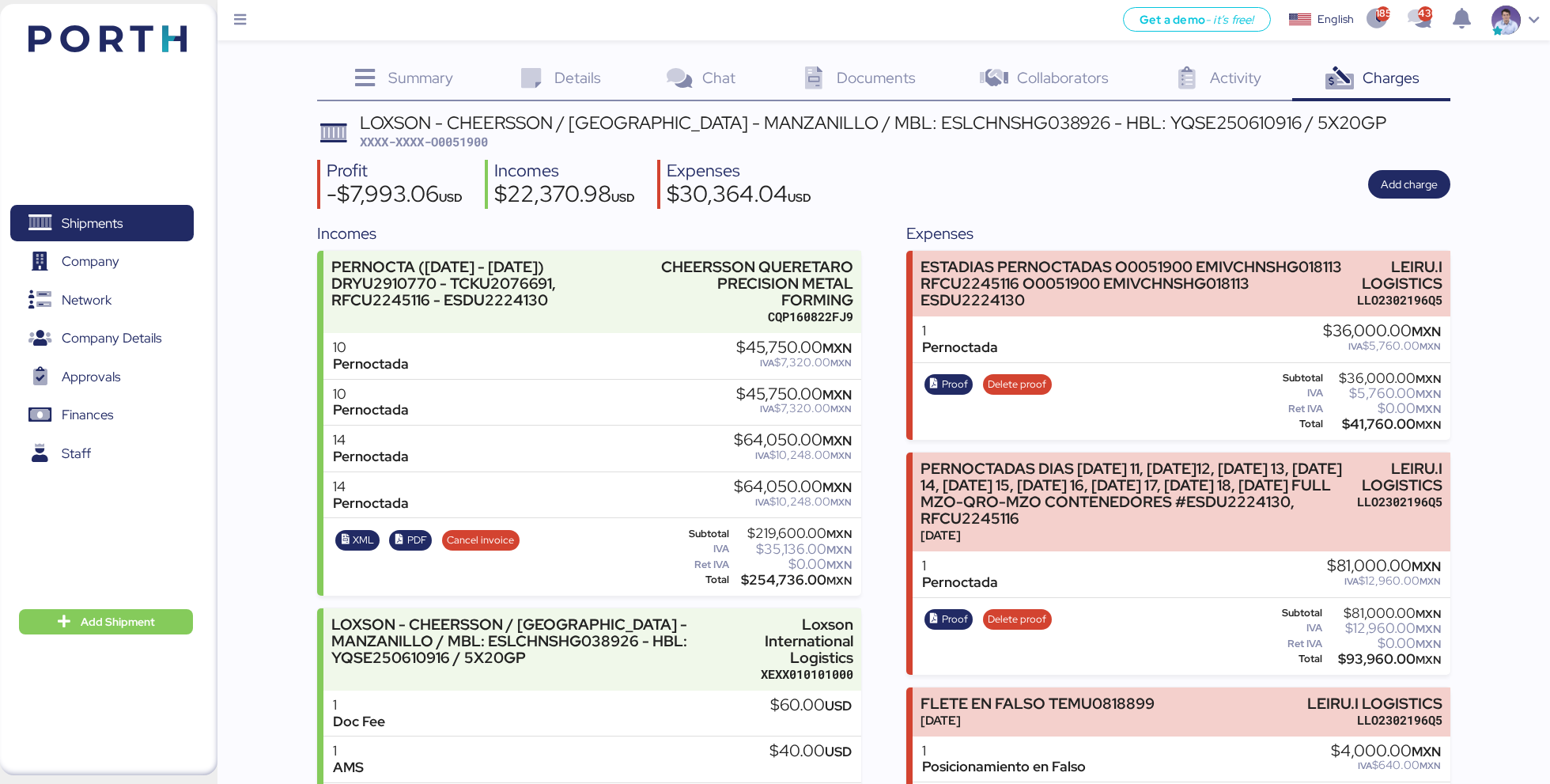
scroll to position [3, 0]
